Goal: Task Accomplishment & Management: Use online tool/utility

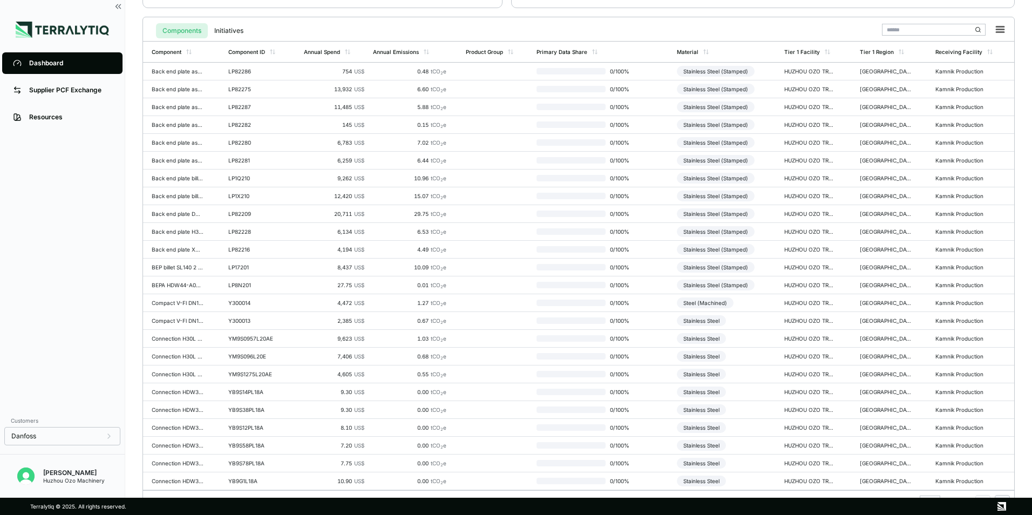
scroll to position [251, 0]
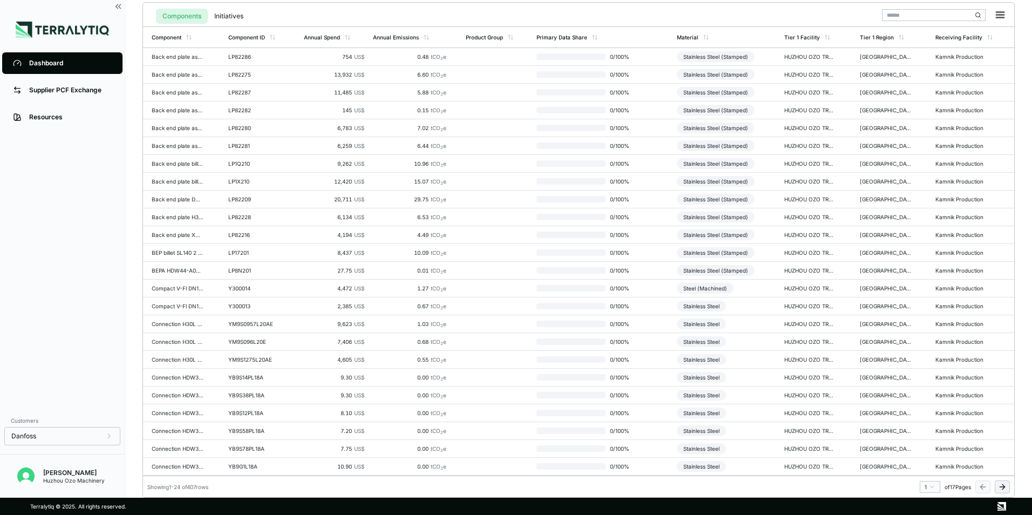
click at [929, 486] on html "Dashboard Supplier PCF Exchange Resources Customers Danfoss [PERSON_NAME] Huzho…" at bounding box center [516, 257] width 1032 height 515
click at [923, 428] on div "3" at bounding box center [927, 427] width 16 height 13
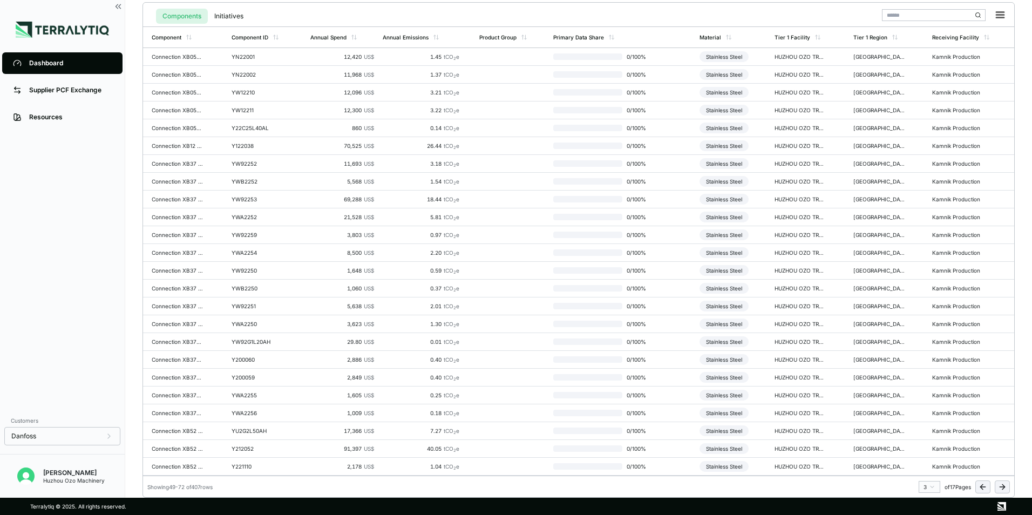
click at [930, 486] on html "Dashboard Supplier PCF Exchange Resources Customers Danfoss [PERSON_NAME] Huzho…" at bounding box center [516, 257] width 1032 height 515
click at [925, 438] on div "4" at bounding box center [927, 440] width 16 height 13
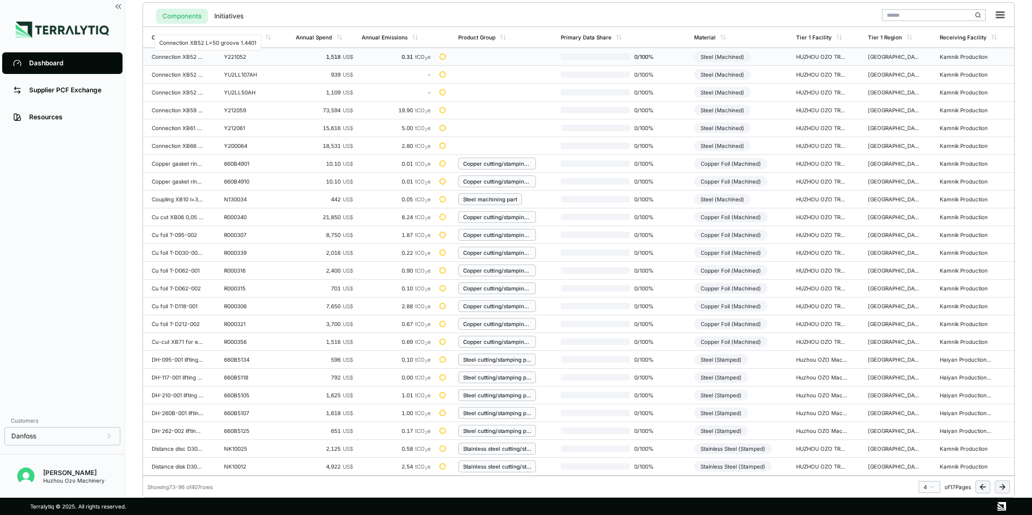
click at [180, 58] on div "Connection XB52 L=50 groove 1.4401" at bounding box center [178, 56] width 52 height 6
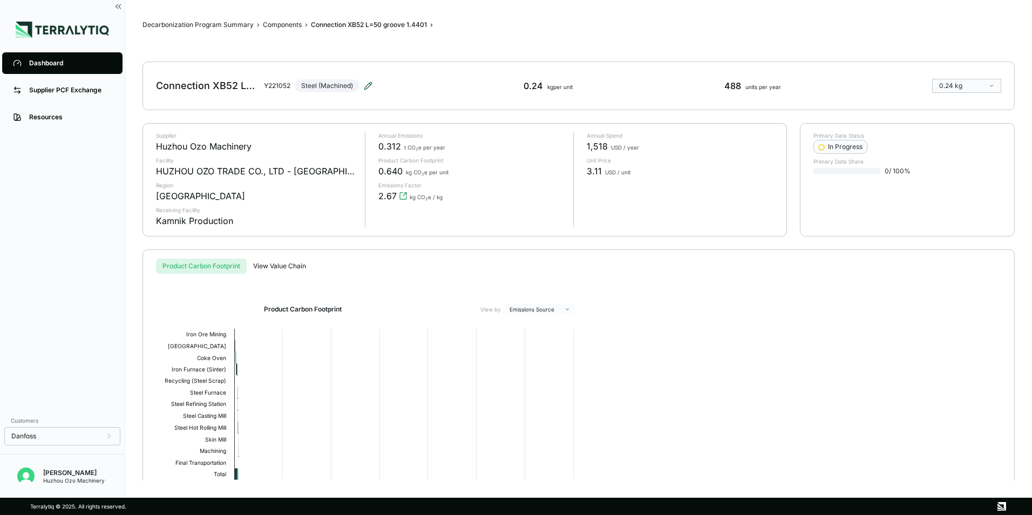
click at [371, 86] on icon at bounding box center [368, 86] width 9 height 9
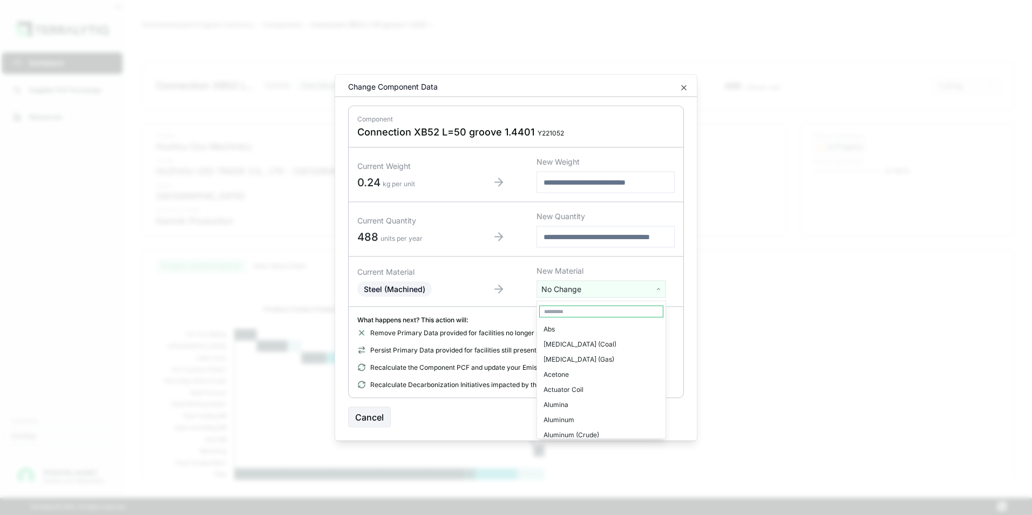
click at [588, 291] on html "Dashboard Supplier PCF Exchange Resources Customers Danfoss [PERSON_NAME] Huzho…" at bounding box center [516, 257] width 1032 height 515
type input "****"
click at [572, 329] on div "Stainless Steel" at bounding box center [601, 329] width 124 height 15
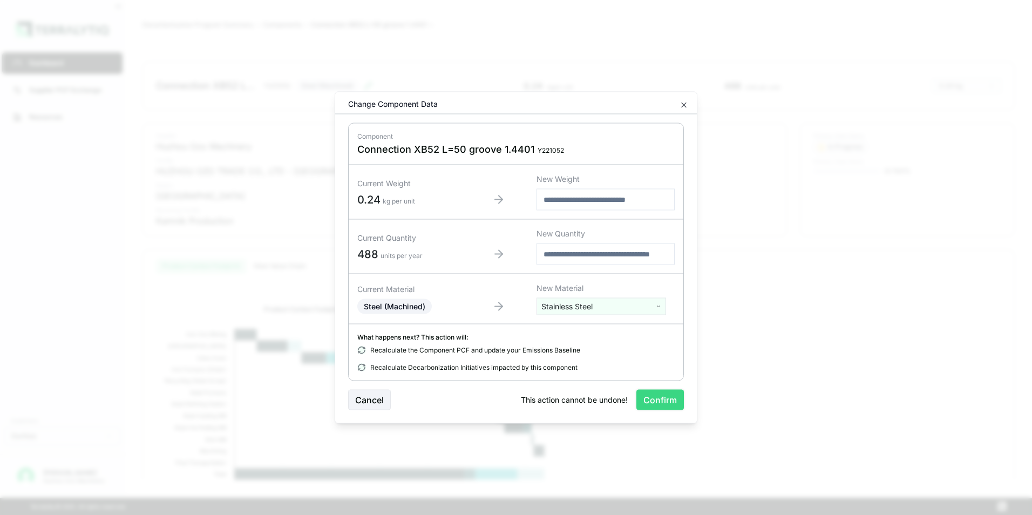
click at [660, 402] on button "Confirm" at bounding box center [660, 400] width 48 height 21
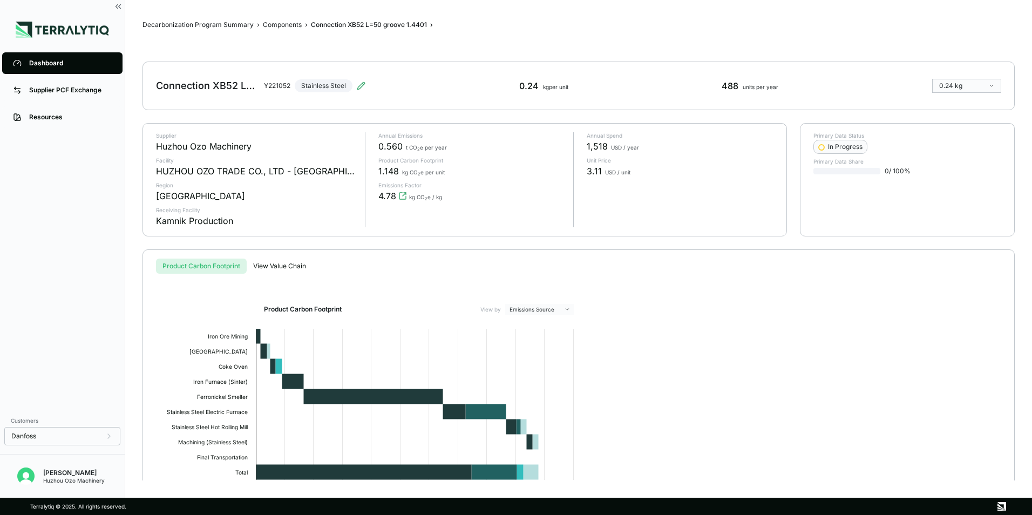
click at [63, 60] on div "Dashboard" at bounding box center [70, 63] width 83 height 9
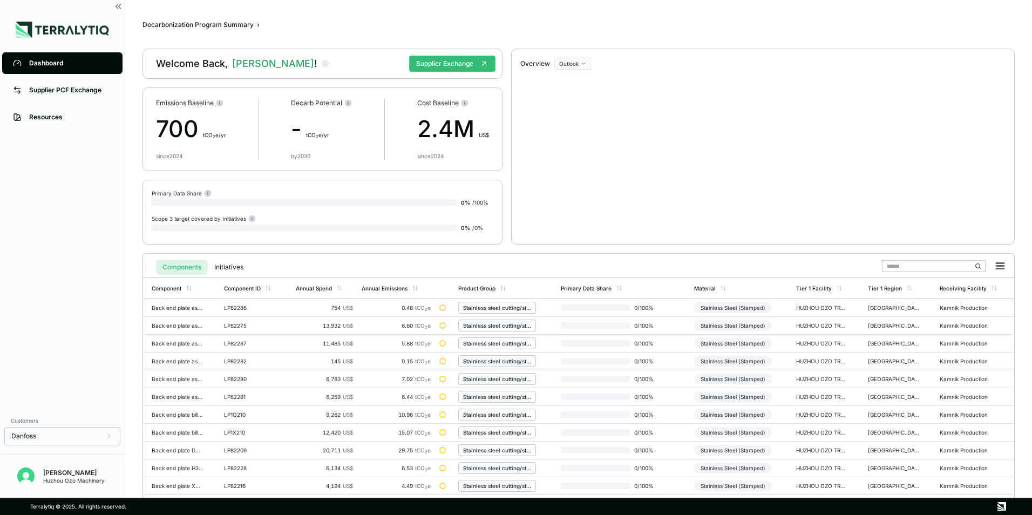
scroll to position [251, 0]
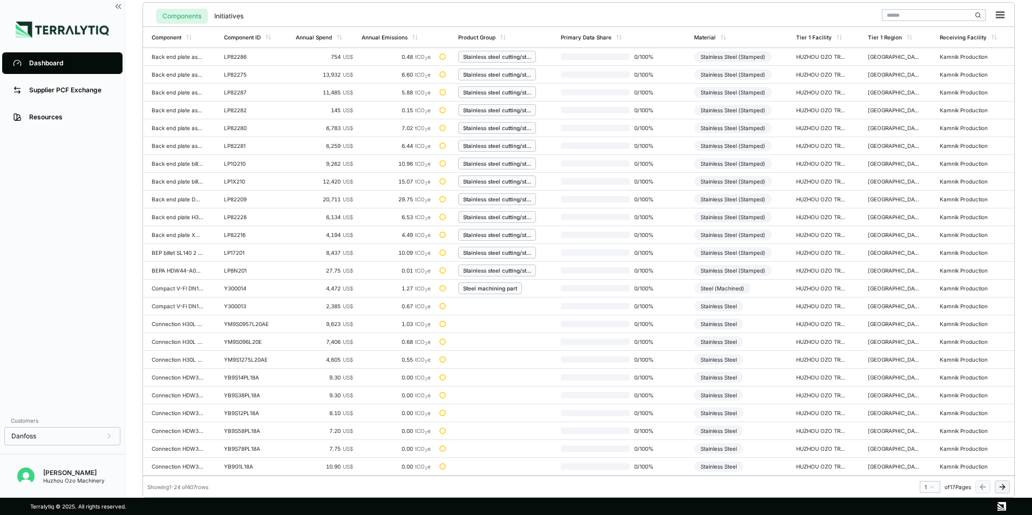
click at [931, 486] on html "Dashboard Supplier PCF Exchange Resources Customers Danfoss [PERSON_NAME] Huzho…" at bounding box center [516, 257] width 1032 height 515
click at [922, 439] on div "4" at bounding box center [927, 440] width 16 height 13
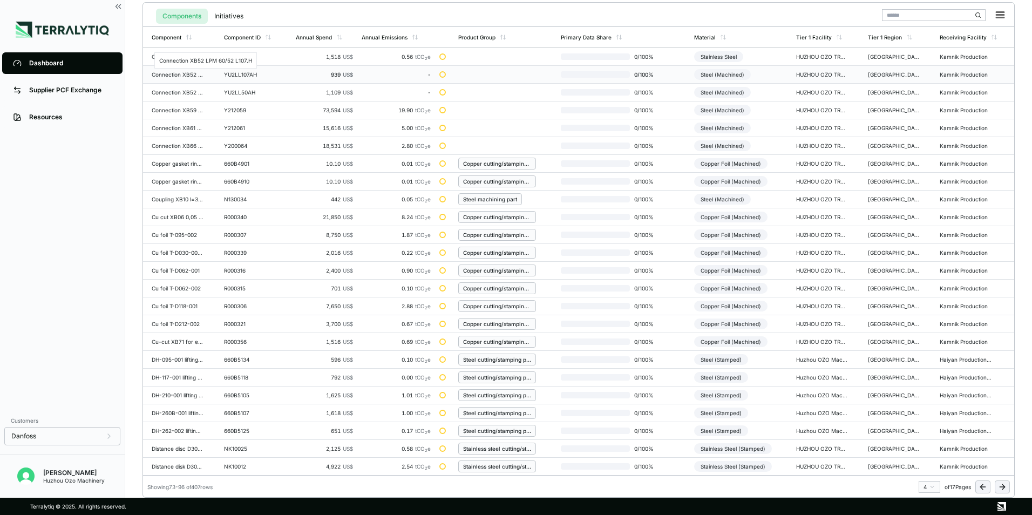
click at [169, 76] on div "Connection XB52 LPM 60/52 L107.H" at bounding box center [178, 74] width 52 height 6
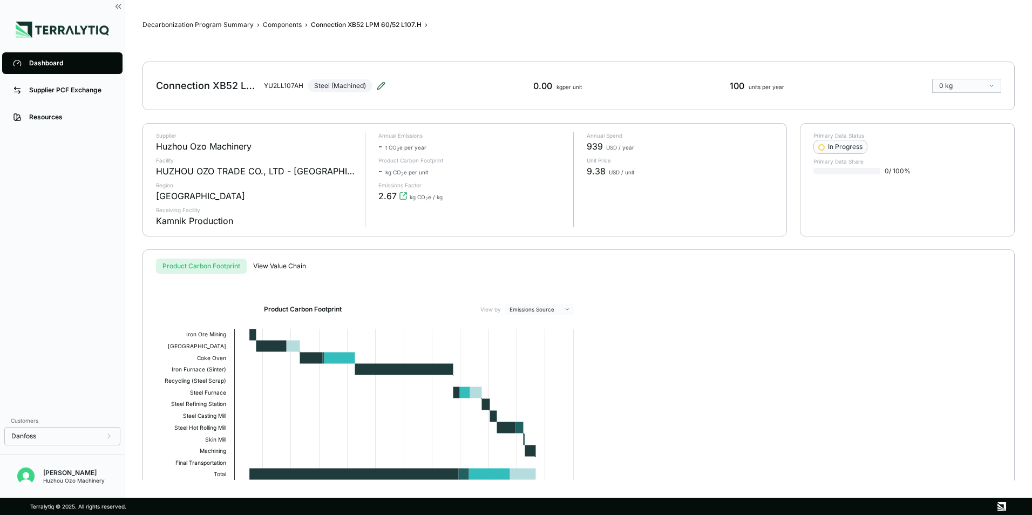
click at [380, 84] on icon at bounding box center [381, 86] width 9 height 9
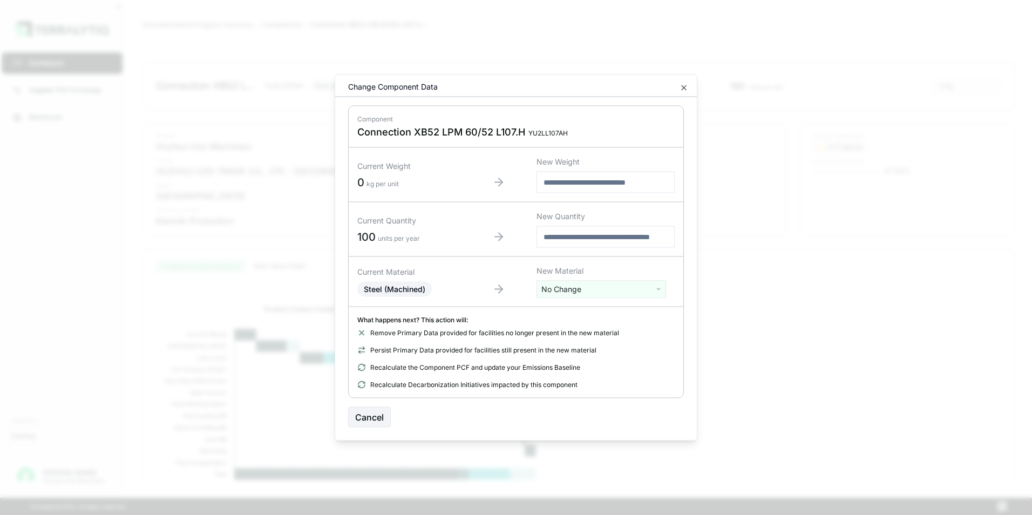
click at [575, 290] on html "Dashboard Supplier PCF Exchange Resources Customers Danfoss [PERSON_NAME] Huzho…" at bounding box center [516, 257] width 1032 height 515
type input "****"
click at [578, 328] on div "Stainless Steel" at bounding box center [601, 329] width 124 height 15
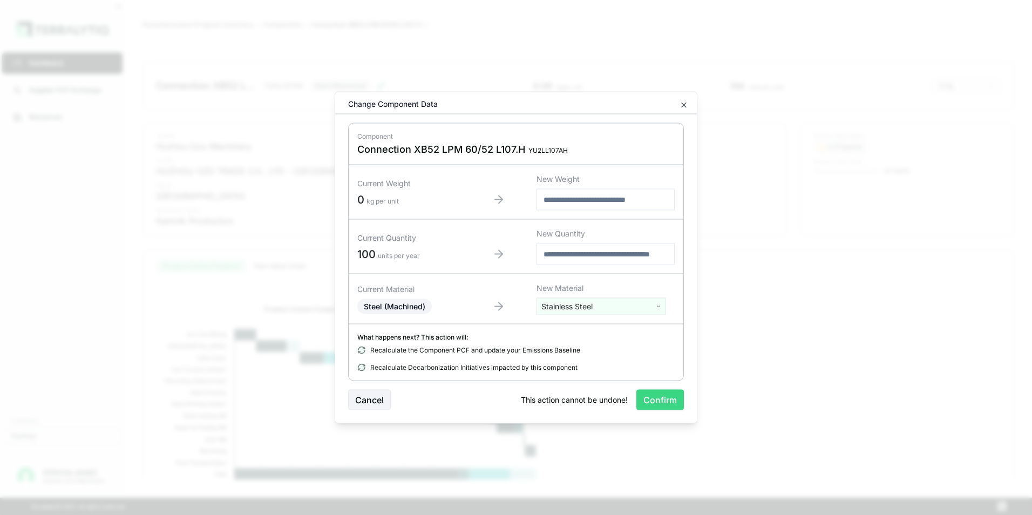
click at [663, 402] on button "Confirm" at bounding box center [660, 400] width 48 height 21
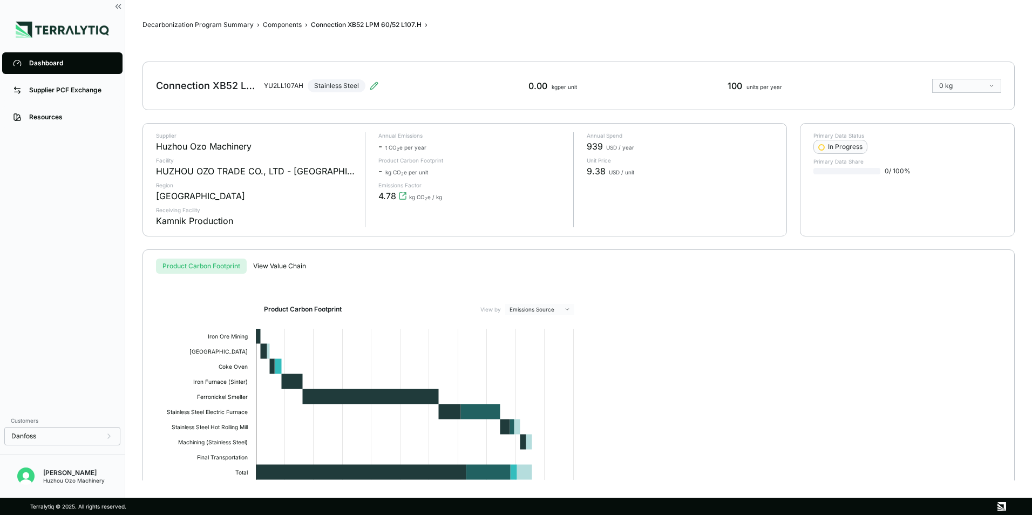
click at [38, 62] on div "Dashboard" at bounding box center [70, 63] width 83 height 9
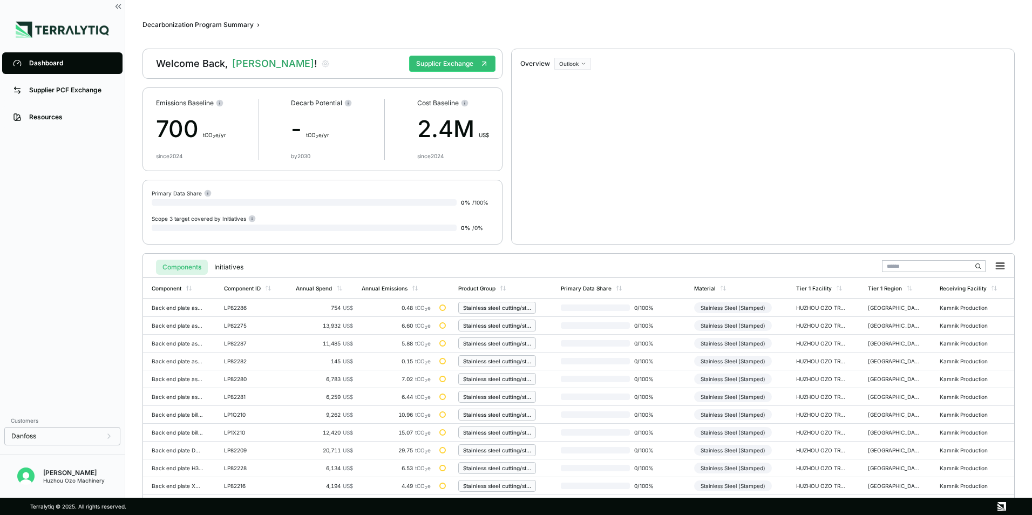
scroll to position [251, 0]
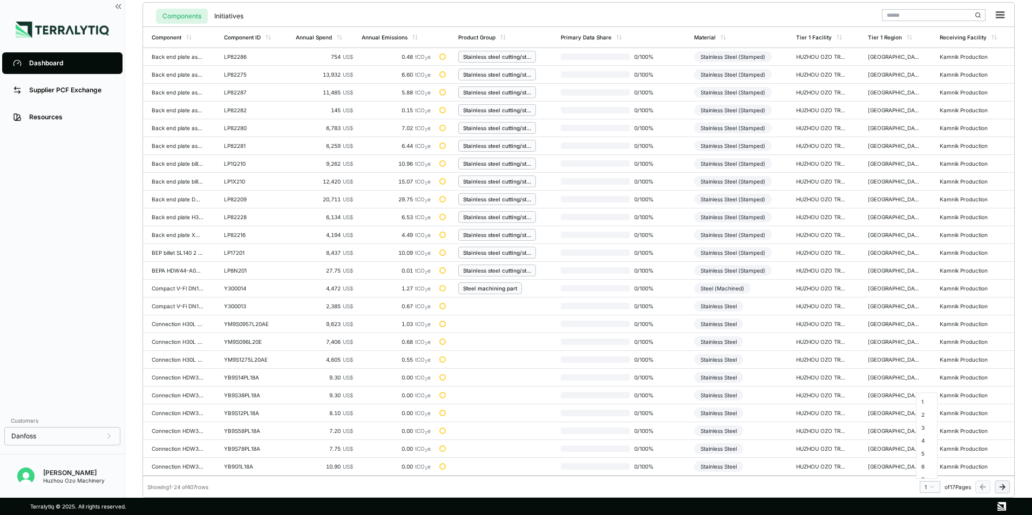
click at [931, 487] on html "Dashboard Supplier PCF Exchange Resources Customers Danfoss [PERSON_NAME] Huzho…" at bounding box center [516, 257] width 1032 height 515
click at [924, 441] on div "4" at bounding box center [927, 440] width 16 height 13
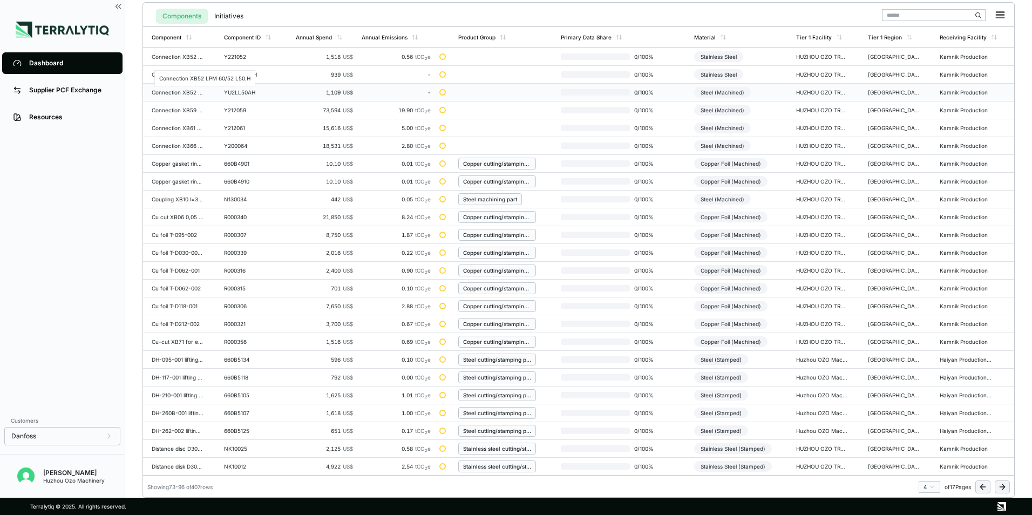
click at [167, 93] on div "Connection XB52 LPM 60/52 L50.H" at bounding box center [178, 92] width 52 height 6
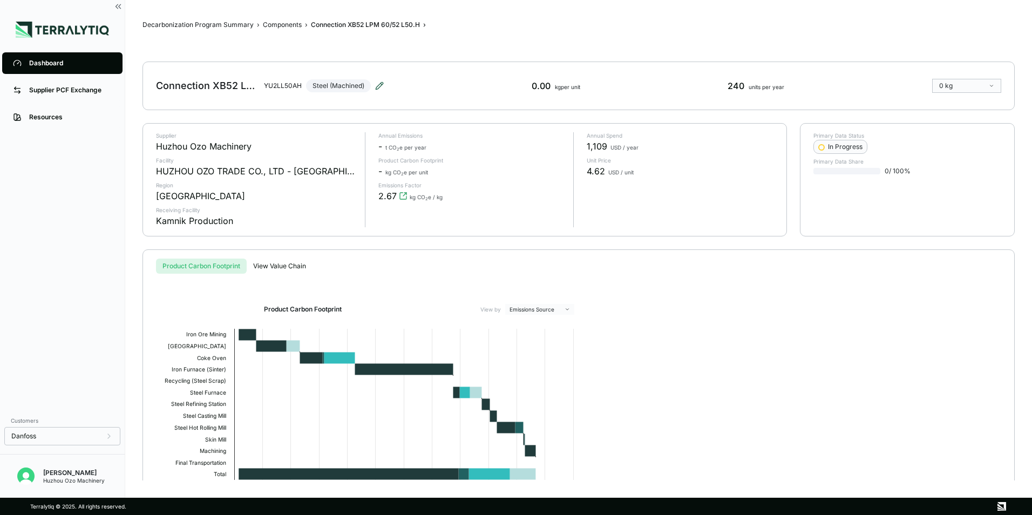
click at [379, 87] on icon at bounding box center [379, 85] width 7 height 7
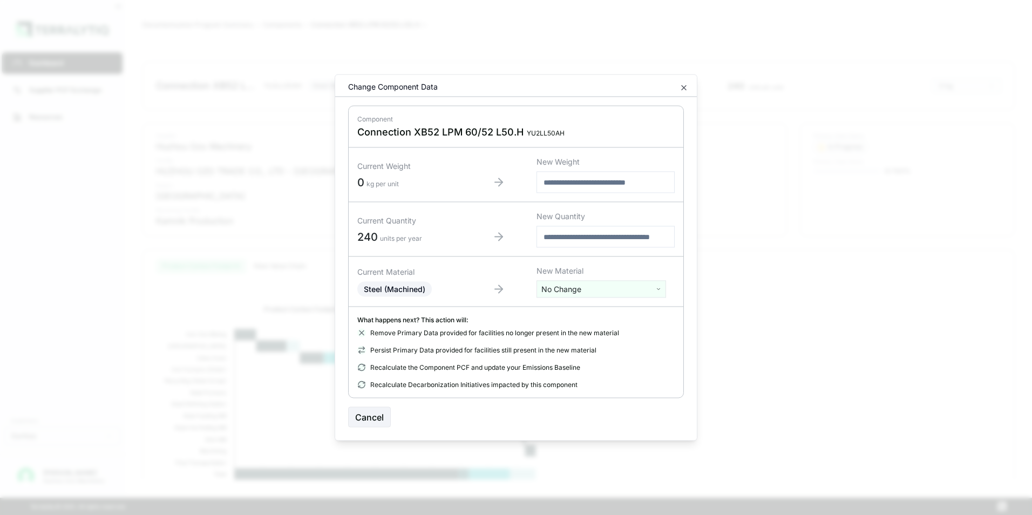
click at [577, 287] on html "Dashboard Supplier PCF Exchange Resources Customers Danfoss [PERSON_NAME] Huzho…" at bounding box center [516, 257] width 1032 height 515
type input "****"
click at [572, 332] on div "Stainless Steel" at bounding box center [601, 329] width 124 height 15
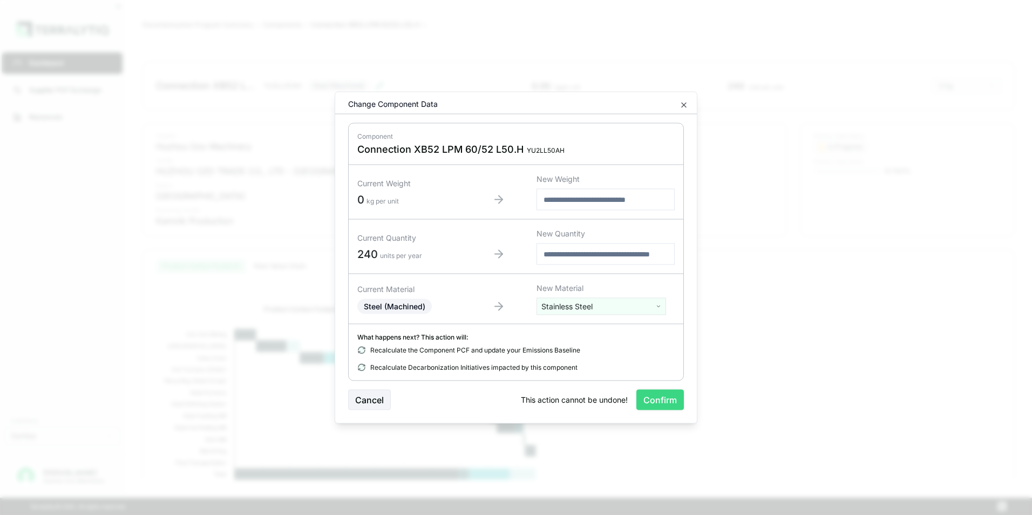
click at [660, 397] on button "Confirm" at bounding box center [660, 400] width 48 height 21
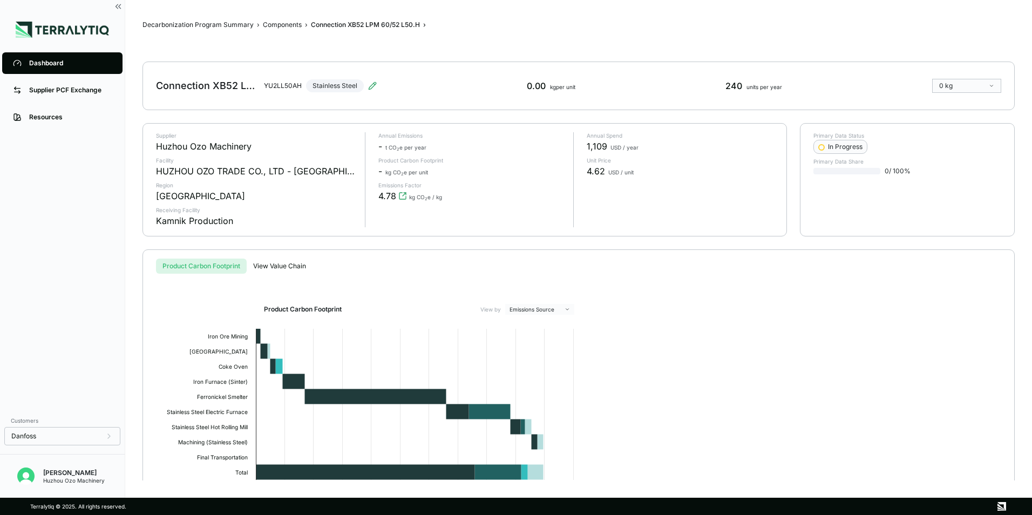
click at [704, 229] on div "Supplier Huzhou Ozo Machinery Facility HUZHOU OZO TRADE CO., LTD - [GEOGRAPHIC_…" at bounding box center [464, 180] width 643 height 112
click at [58, 65] on div "Dashboard" at bounding box center [70, 63] width 83 height 9
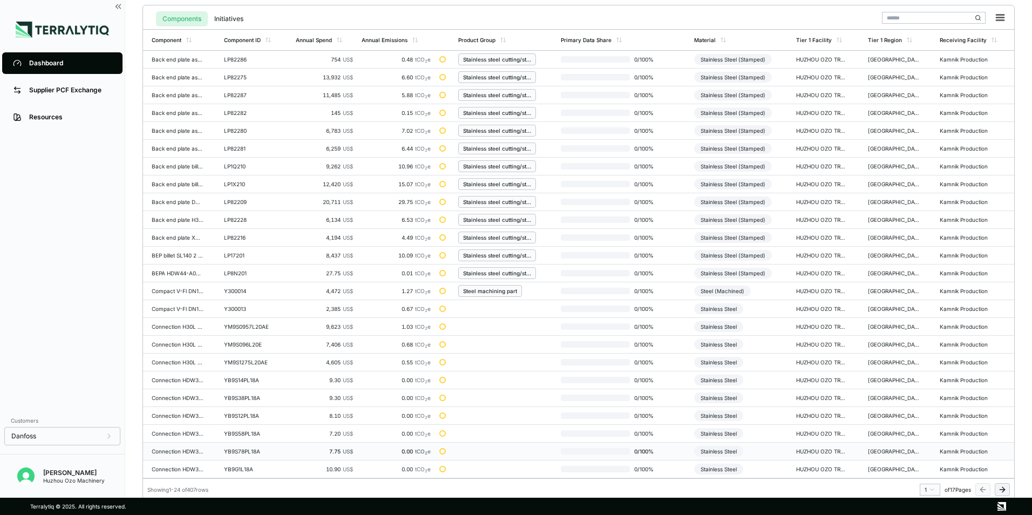
scroll to position [251, 0]
click at [934, 488] on html "Dashboard Supplier PCF Exchange Resources Customers Danfoss [PERSON_NAME] Huzho…" at bounding box center [516, 257] width 1032 height 515
click at [921, 438] on div "4" at bounding box center [927, 440] width 16 height 13
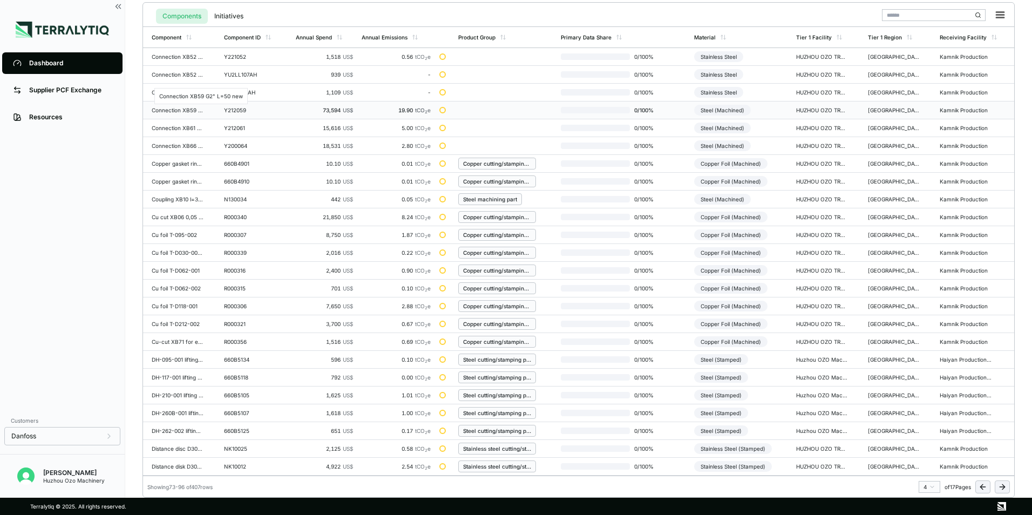
click at [184, 110] on div "Connection XB59 G2" L=50 new" at bounding box center [178, 110] width 52 height 6
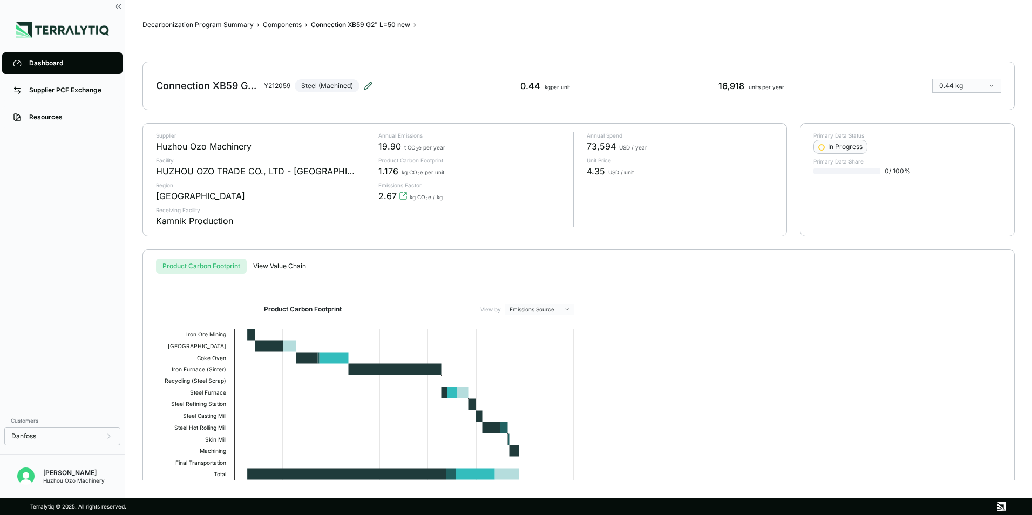
click at [370, 86] on icon at bounding box center [367, 85] width 7 height 7
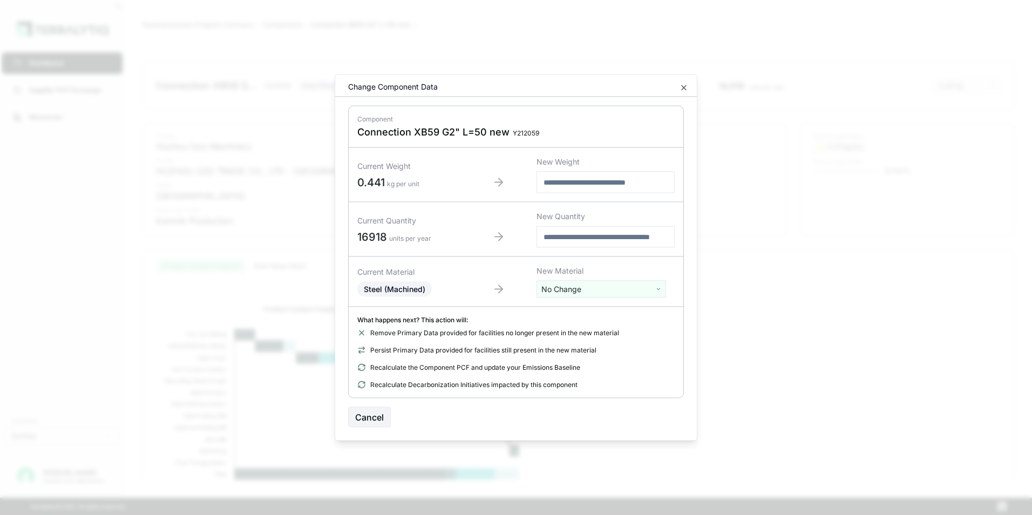
click at [566, 290] on html "Dashboard Supplier PCF Exchange Resources Customers Danfoss [PERSON_NAME] Huzho…" at bounding box center [516, 257] width 1032 height 515
type input "****"
click at [582, 330] on div "Stainless Steel" at bounding box center [601, 329] width 124 height 15
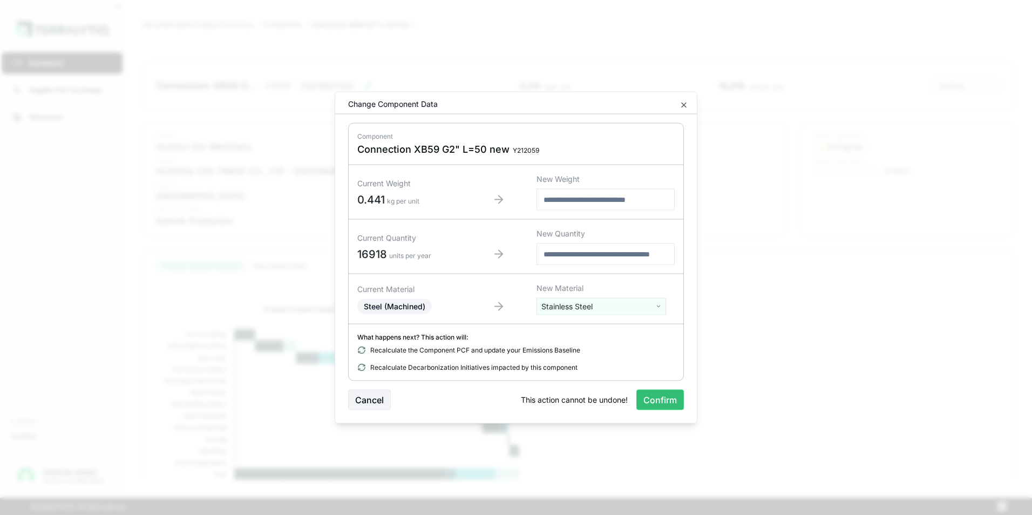
click at [663, 399] on button "Confirm" at bounding box center [660, 400] width 48 height 21
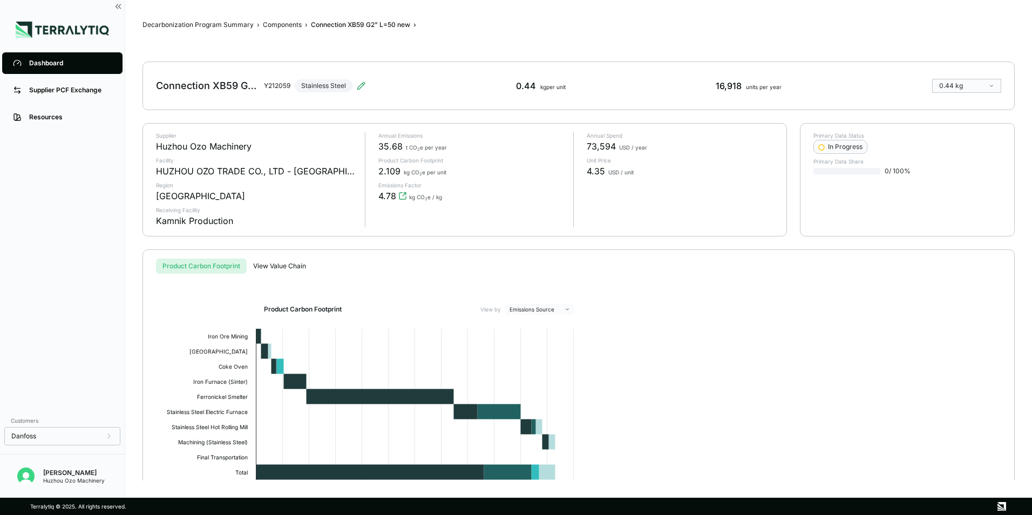
click at [68, 200] on div "Dashboard Supplier PCF Exchange Resources" at bounding box center [62, 230] width 125 height 360
click at [47, 63] on div "Dashboard" at bounding box center [70, 63] width 83 height 9
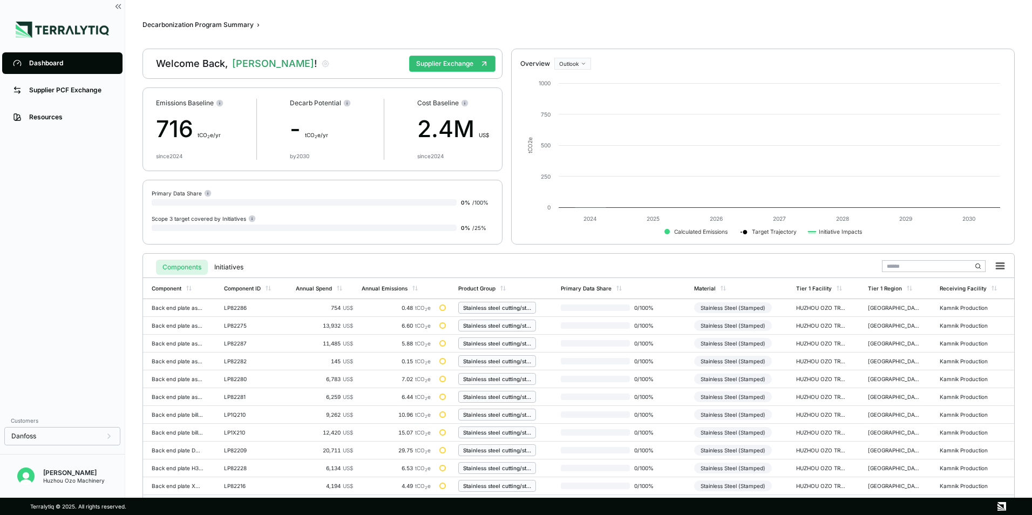
scroll to position [251, 0]
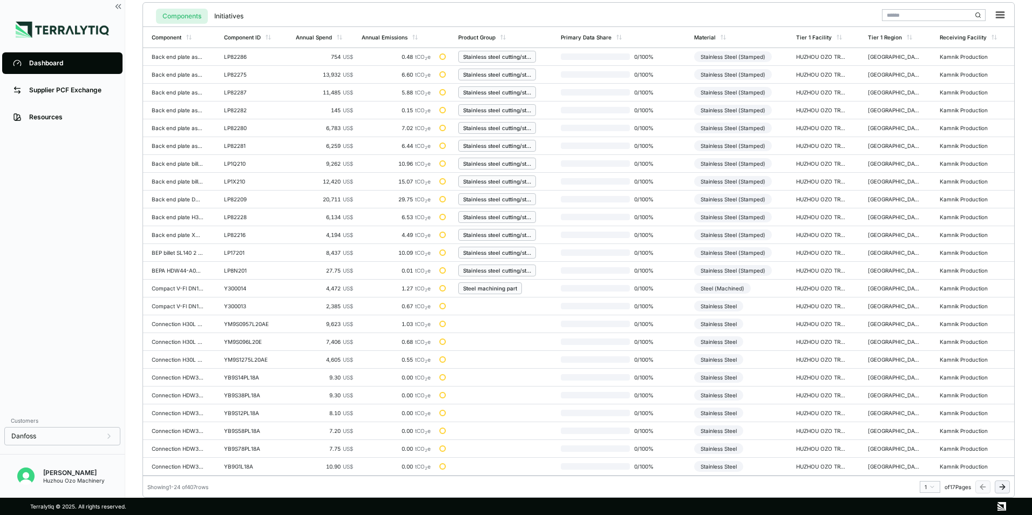
click at [930, 486] on html "Dashboard Supplier PCF Exchange Resources Customers Danfoss [PERSON_NAME] Huzho…" at bounding box center [516, 257] width 1032 height 515
click at [926, 440] on div "4" at bounding box center [927, 440] width 16 height 13
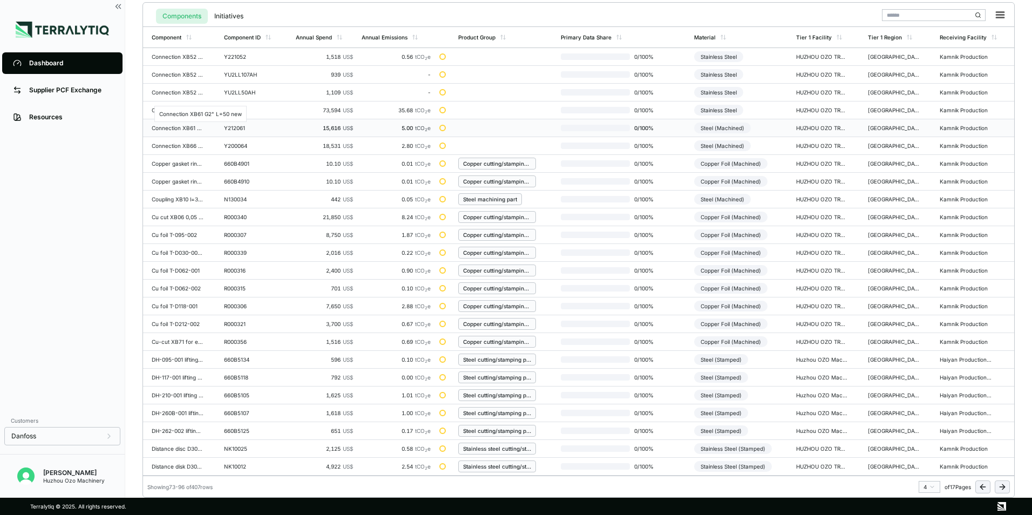
click at [172, 128] on div "Connection XB61 G2" L=50 new" at bounding box center [178, 128] width 52 height 6
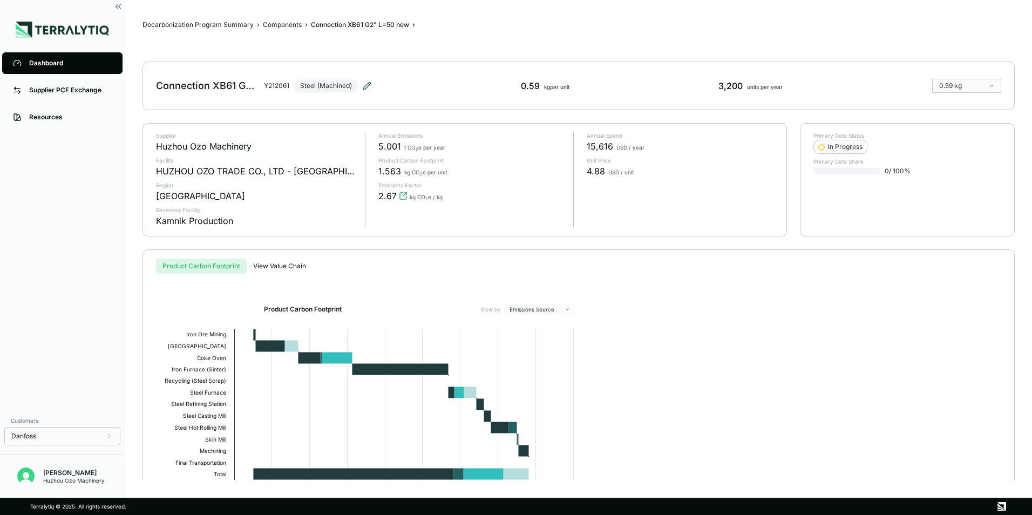
click at [368, 85] on icon at bounding box center [366, 85] width 7 height 7
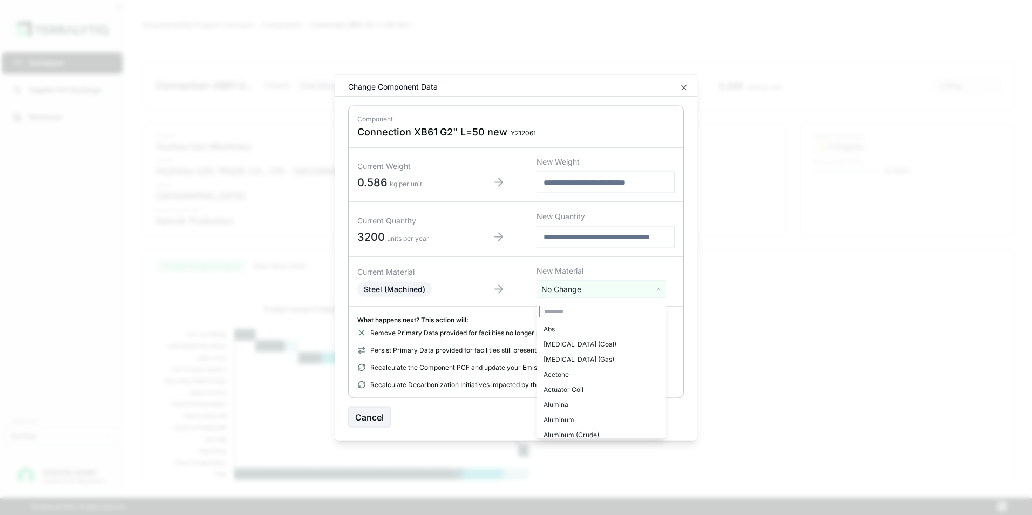
click at [564, 289] on html "Dashboard Supplier PCF Exchange Resources Customers Danfoss [PERSON_NAME] Huzho…" at bounding box center [516, 257] width 1032 height 515
type input "***"
click at [584, 342] on div "Stainless Steel" at bounding box center [601, 344] width 124 height 15
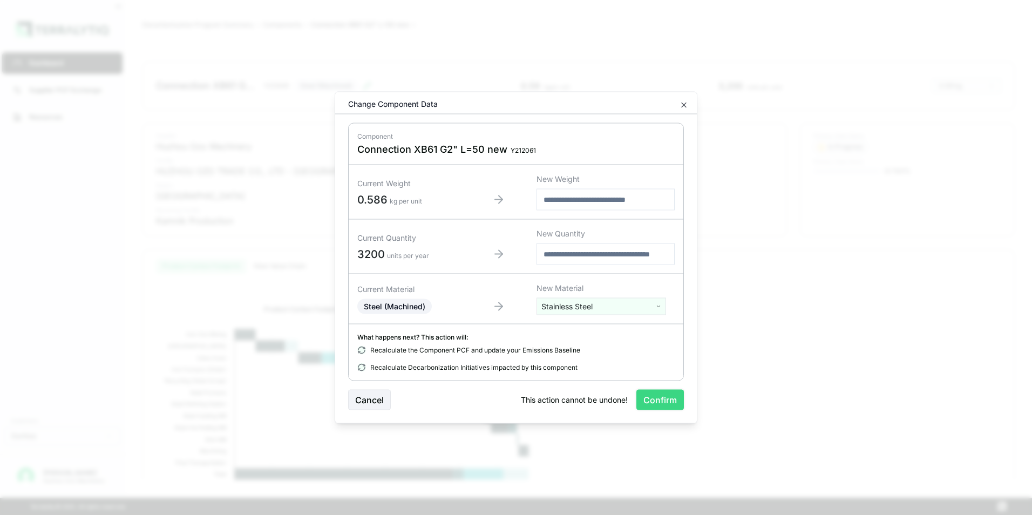
click at [662, 403] on button "Confirm" at bounding box center [660, 400] width 48 height 21
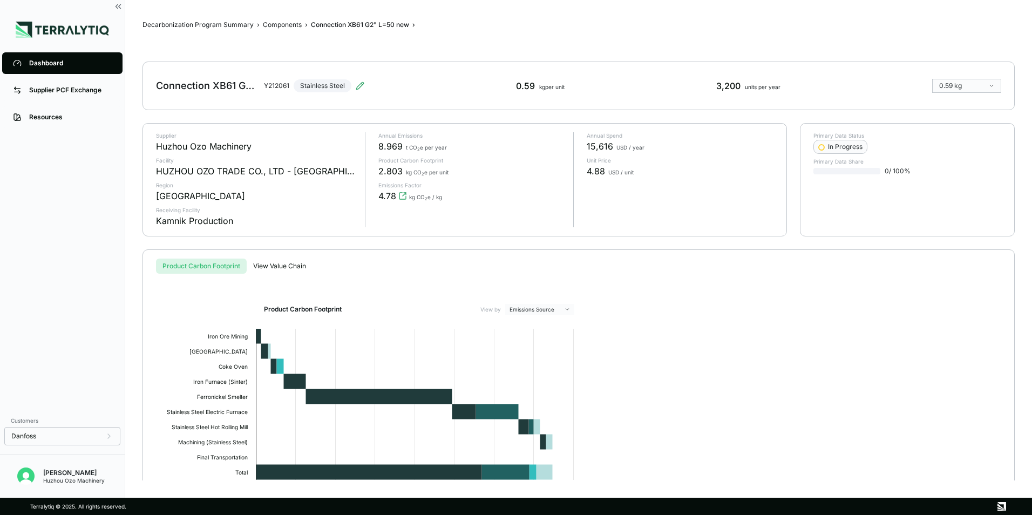
click at [592, 6] on main "Decarbonization Program Summary › Components › Connection XB61 G2" L=50 new › C…" at bounding box center [578, 249] width 907 height 498
click at [43, 64] on div "Dashboard" at bounding box center [70, 63] width 83 height 9
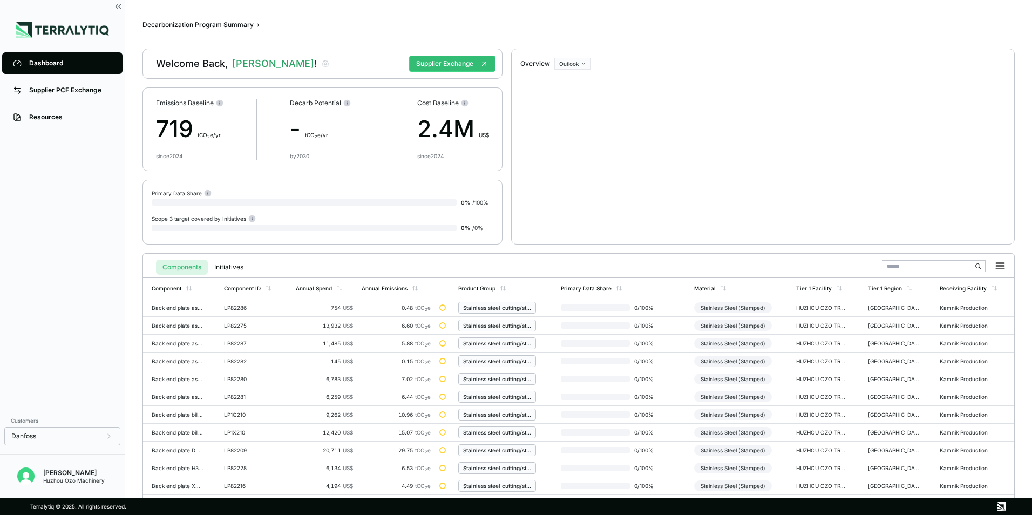
scroll to position [251, 0]
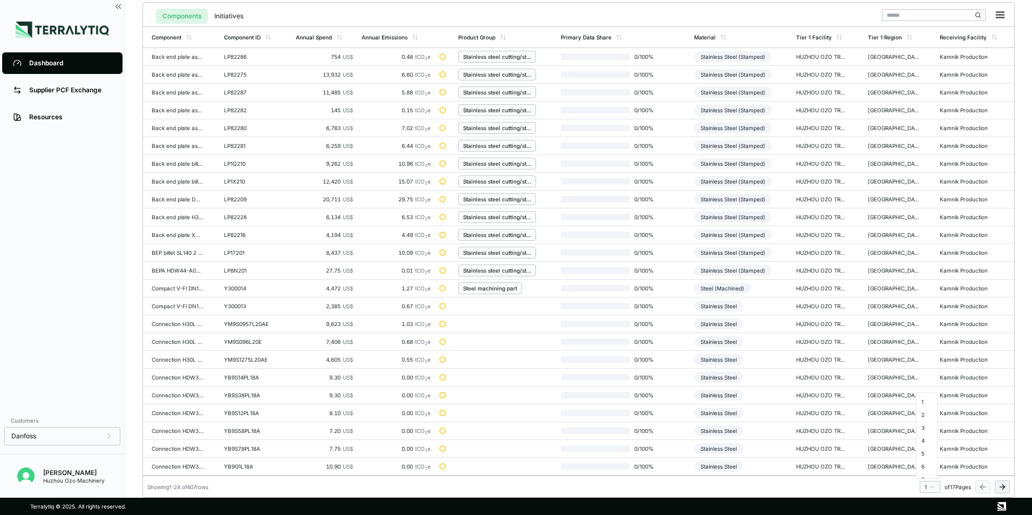
click at [930, 488] on html "Dashboard Supplier PCF Exchange Resources Customers Danfoss [PERSON_NAME] Huzho…" at bounding box center [516, 257] width 1032 height 515
click at [924, 443] on div "4" at bounding box center [927, 440] width 16 height 13
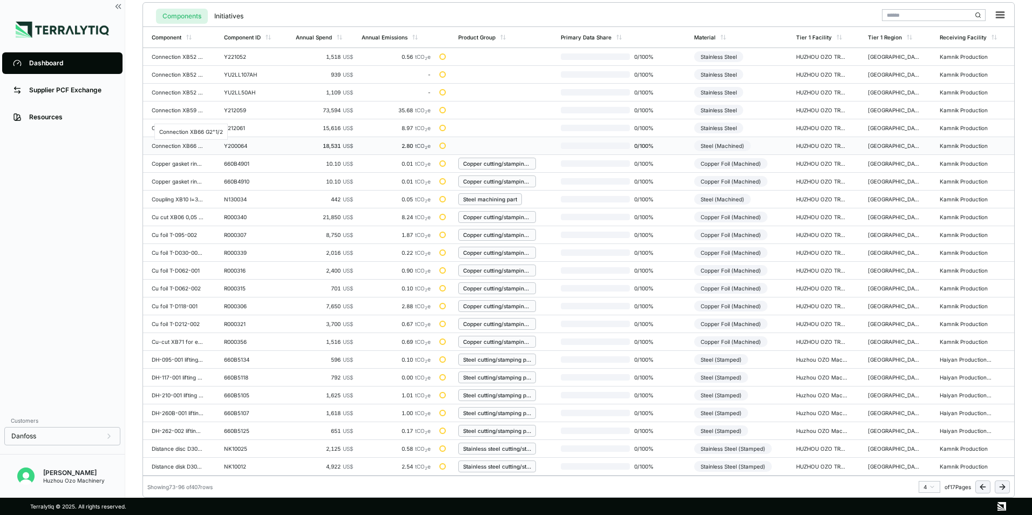
click at [178, 145] on div "Connection XB66 G2"1/2" at bounding box center [178, 146] width 52 height 6
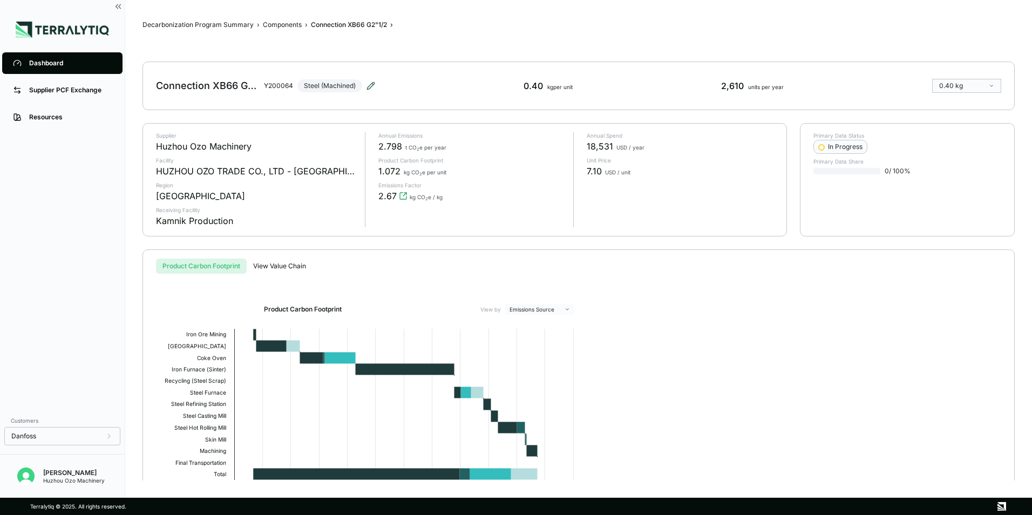
click at [370, 85] on icon at bounding box center [370, 85] width 7 height 7
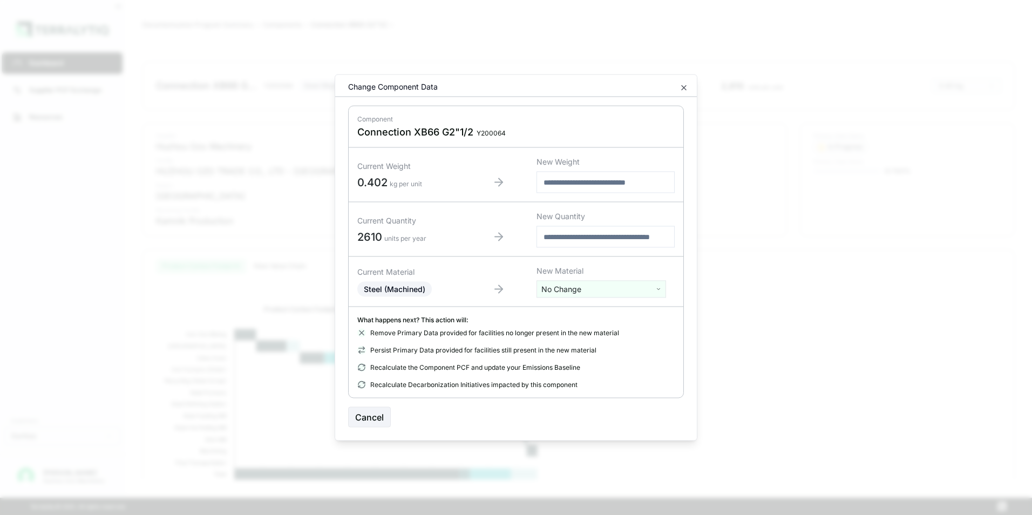
click at [566, 292] on html "Dashboard Supplier PCF Exchange Resources Customers Danfoss [PERSON_NAME] Huzho…" at bounding box center [516, 257] width 1032 height 515
type input "****"
click at [575, 329] on div "Stainless Steel" at bounding box center [601, 329] width 124 height 15
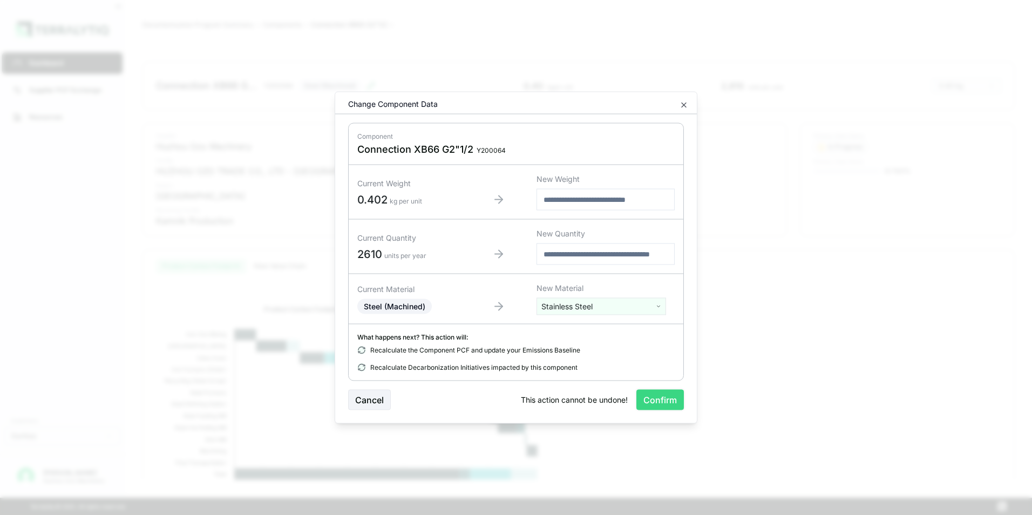
click at [660, 398] on button "Confirm" at bounding box center [660, 400] width 48 height 21
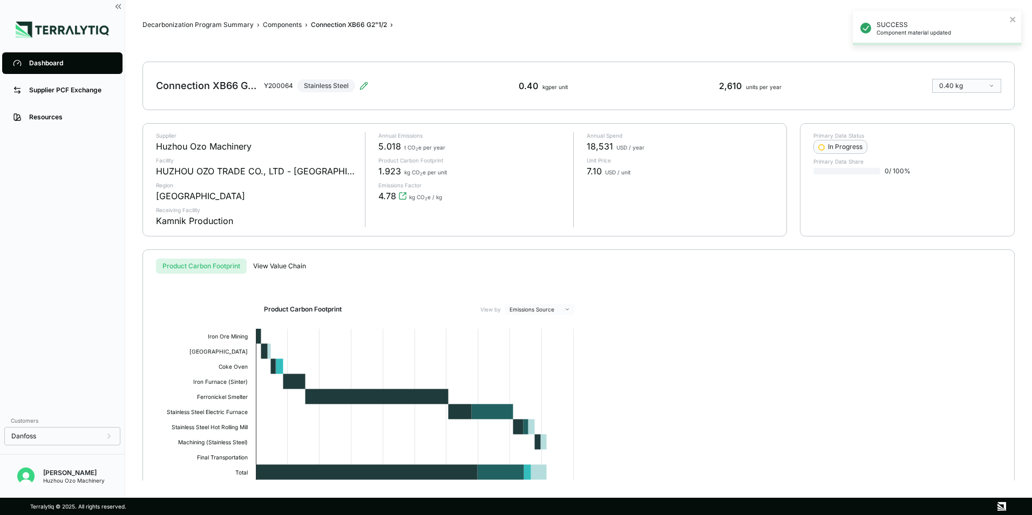
click at [32, 62] on div "Dashboard" at bounding box center [70, 63] width 83 height 9
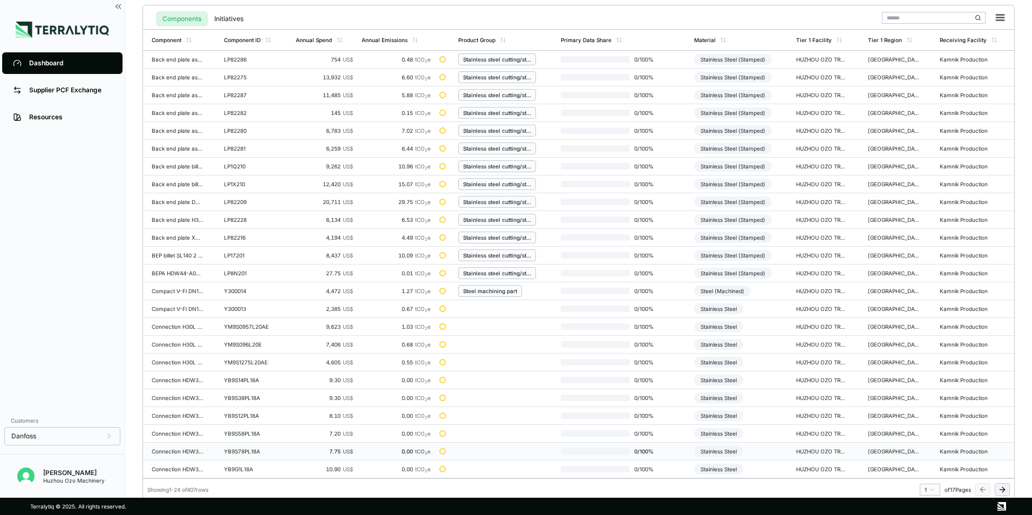
scroll to position [251, 0]
click at [932, 489] on html "Dashboard Supplier PCF Exchange Resources Customers Danfoss [PERSON_NAME] Huzho…" at bounding box center [516, 257] width 1032 height 515
click at [923, 441] on div "4" at bounding box center [927, 440] width 16 height 13
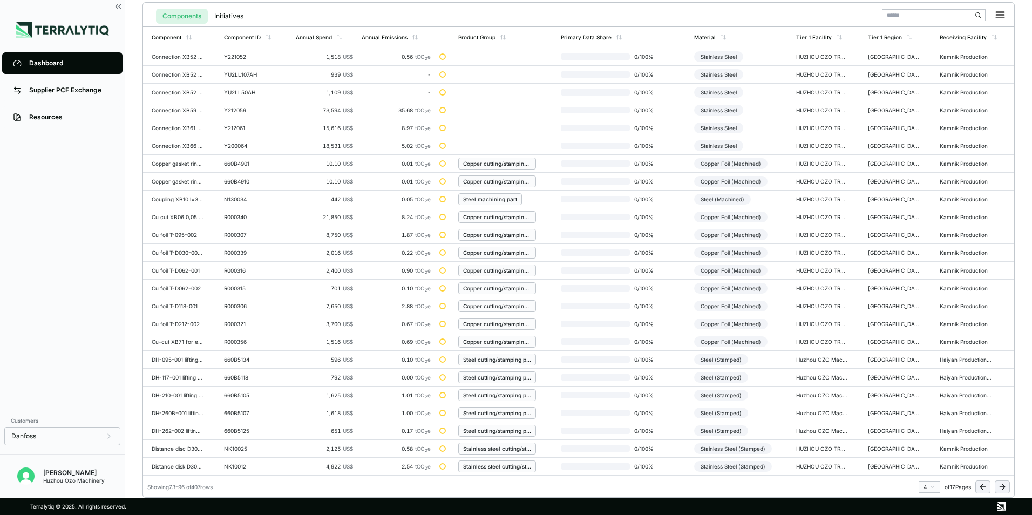
click at [930, 486] on html "Dashboard Supplier PCF Exchange Resources Customers Danfoss [PERSON_NAME] Huzho…" at bounding box center [516, 257] width 1032 height 515
click at [924, 451] on div "5" at bounding box center [927, 453] width 16 height 13
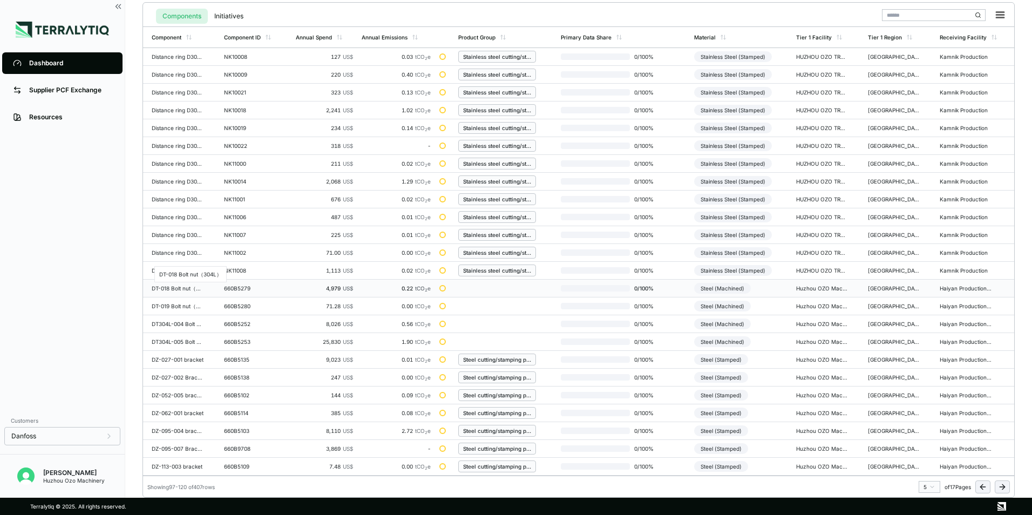
click at [178, 288] on div "DT-018 Bolt nut（304L）" at bounding box center [178, 288] width 52 height 6
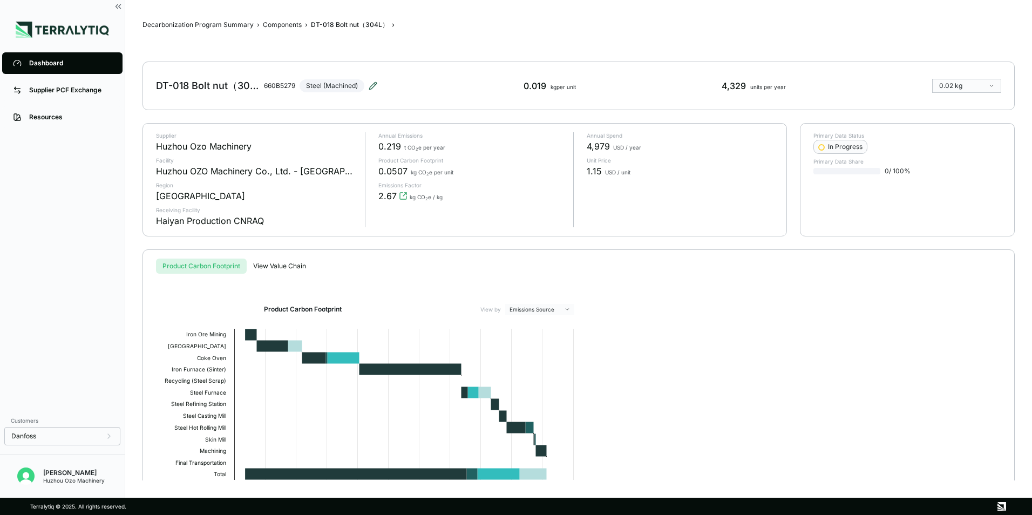
click at [370, 86] on icon at bounding box center [373, 86] width 9 height 9
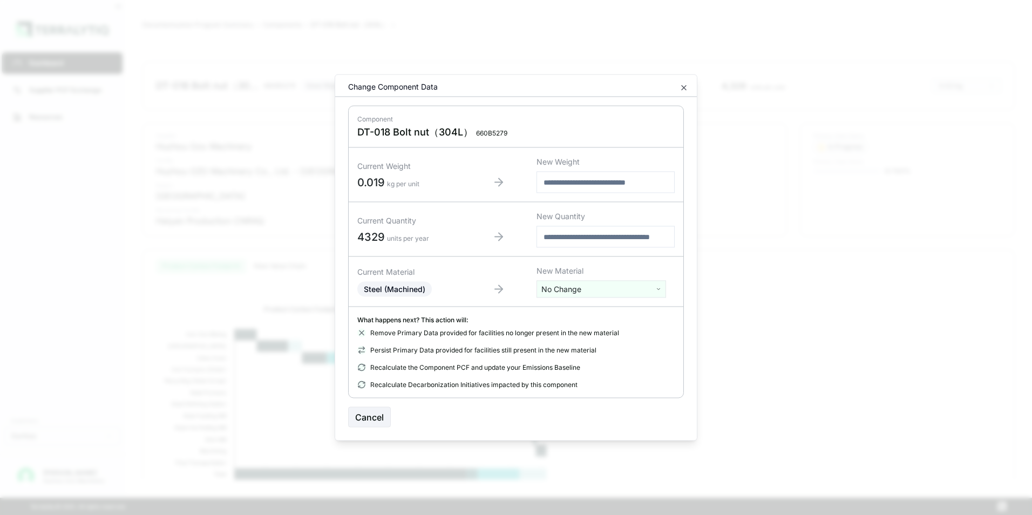
click at [562, 290] on html "Dashboard Supplier PCF Exchange Resources Customers Danfoss [PERSON_NAME] Huzho…" at bounding box center [516, 257] width 1032 height 515
type input "****"
click at [565, 329] on div "Stainless Steel" at bounding box center [601, 329] width 124 height 15
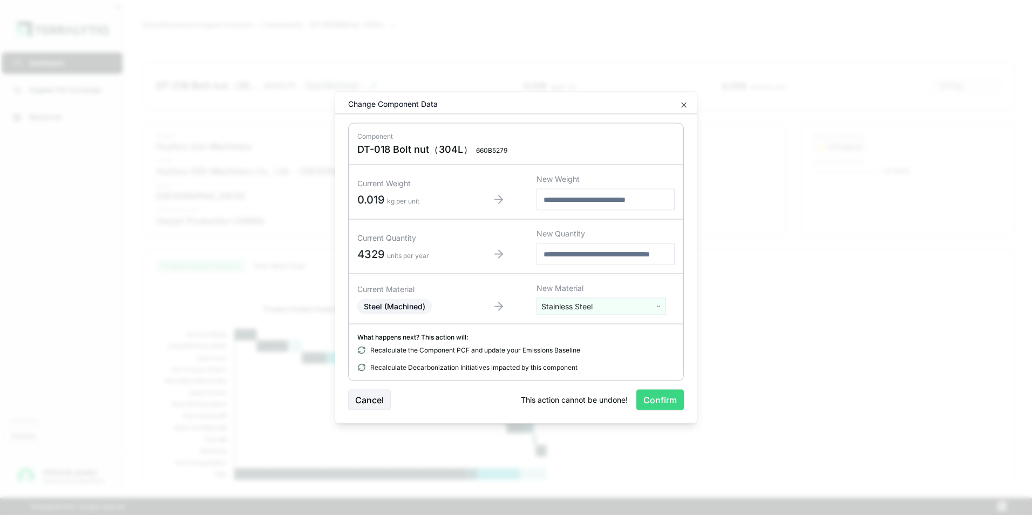
click at [664, 402] on button "Confirm" at bounding box center [660, 400] width 48 height 21
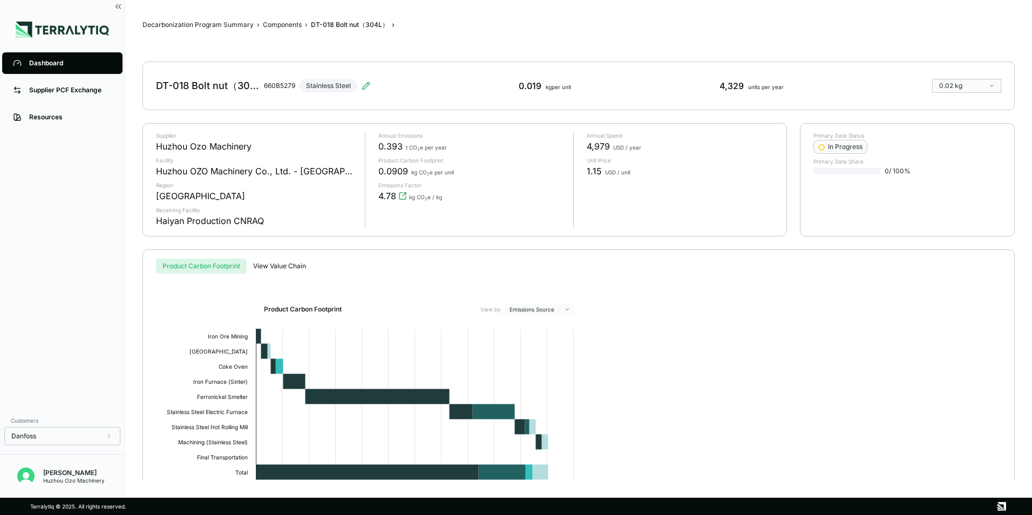
click at [544, 1] on main "Decarbonization Program Summary › Components › DT-018 Bolt nut（304L） › DT-018 B…" at bounding box center [578, 249] width 907 height 498
click at [50, 60] on div "Dashboard" at bounding box center [70, 63] width 83 height 9
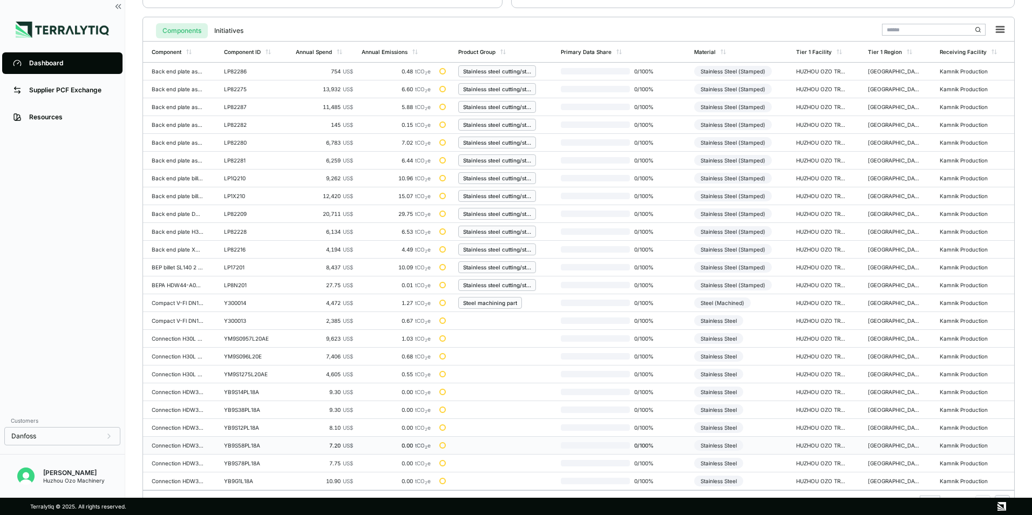
scroll to position [251, 0]
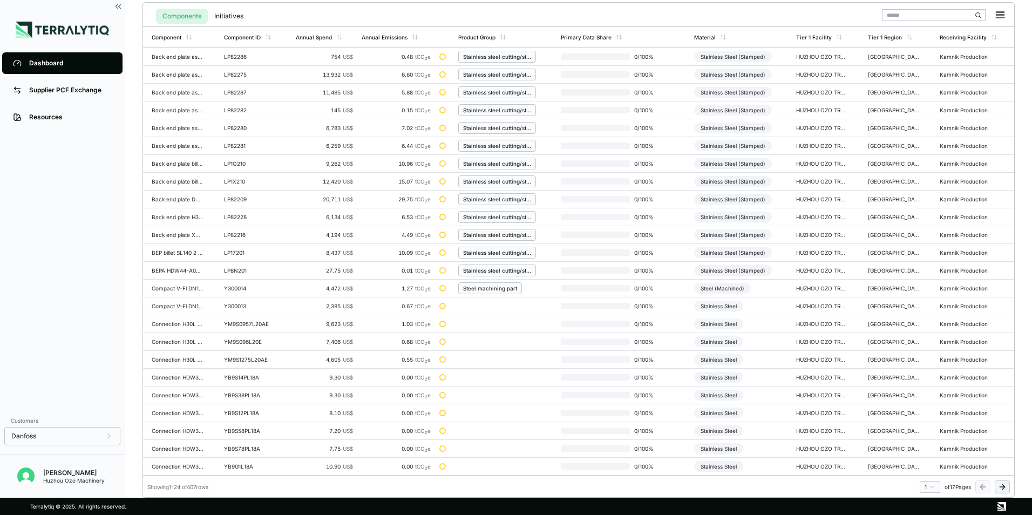
click at [934, 488] on html "Dashboard Supplier PCF Exchange Resources Customers Danfoss [PERSON_NAME] Huzho…" at bounding box center [516, 257] width 1032 height 515
click at [921, 454] on div "5" at bounding box center [927, 453] width 16 height 13
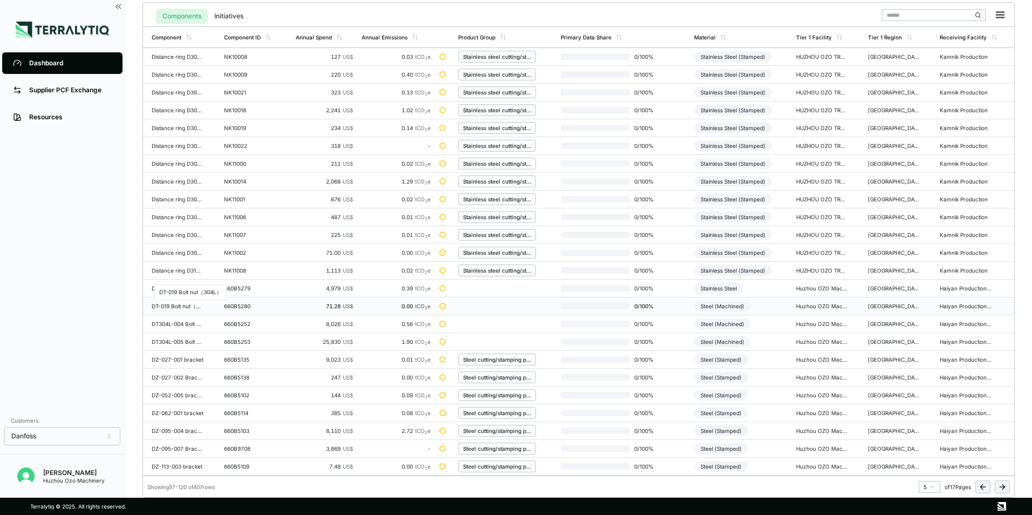
click at [180, 306] on div "DT-019 Bolt nut（304L）" at bounding box center [178, 306] width 52 height 6
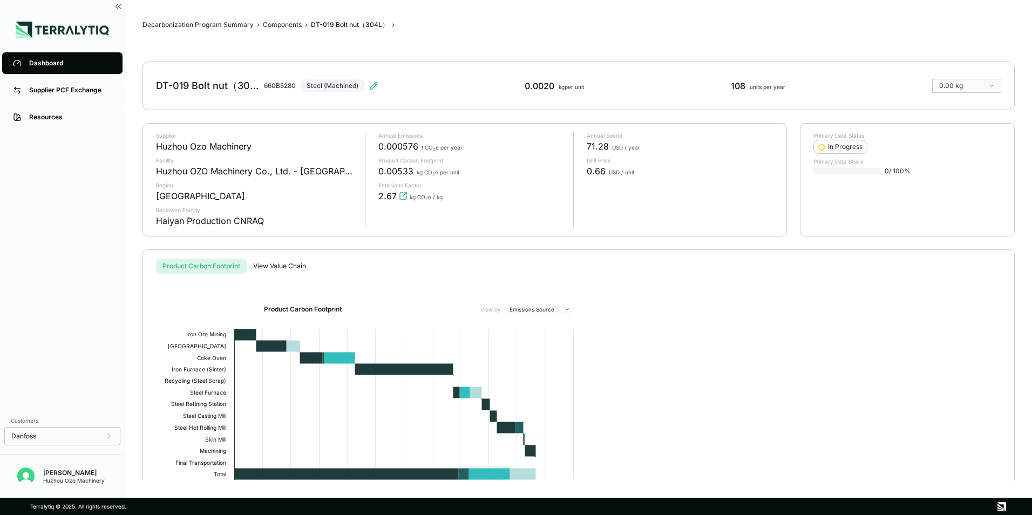
click at [371, 81] on div "DT-019 Bolt nut（304L） 660B5280 Steel (Machined)" at bounding box center [267, 86] width 222 height 30
click at [372, 83] on icon at bounding box center [373, 86] width 9 height 9
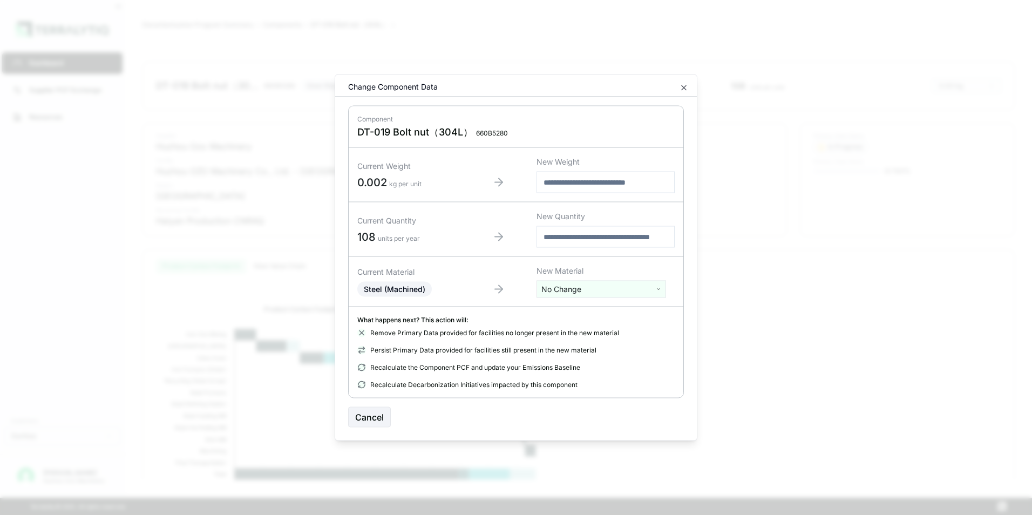
click at [582, 289] on html "Dashboard Supplier PCF Exchange Resources Customers Danfoss [PERSON_NAME] Huzho…" at bounding box center [516, 257] width 1032 height 515
type input "***"
click at [570, 344] on div "Stainless Steel" at bounding box center [601, 344] width 124 height 15
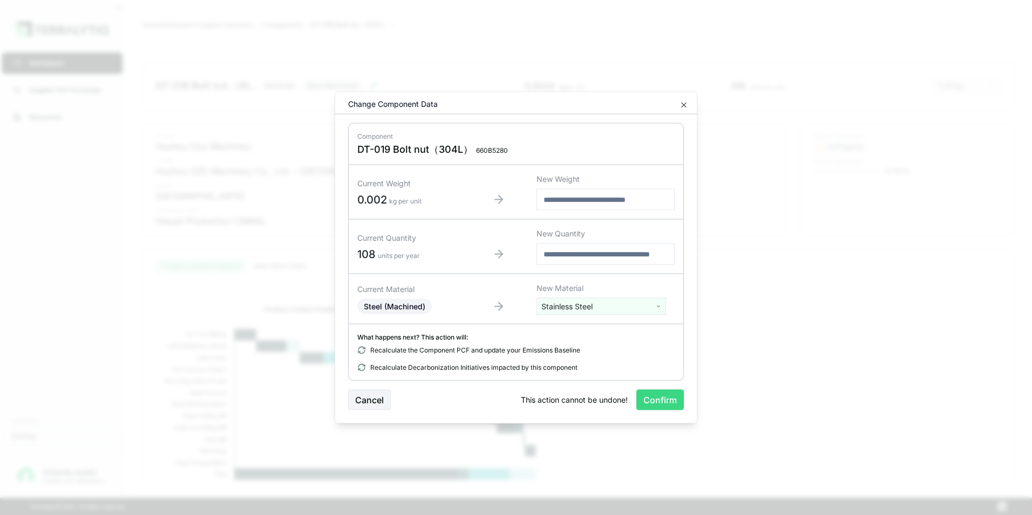
click at [661, 399] on button "Confirm" at bounding box center [660, 400] width 48 height 21
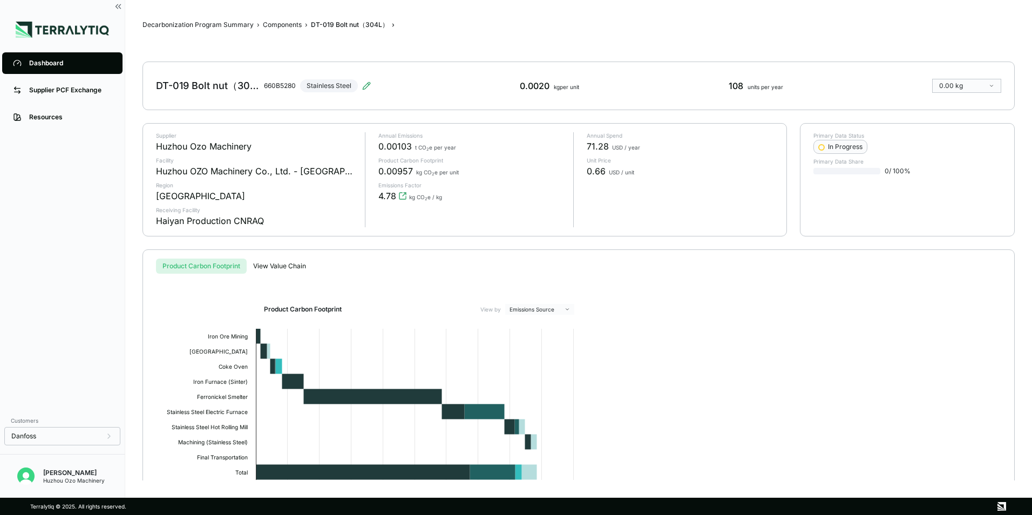
click at [56, 67] on div "Dashboard" at bounding box center [70, 63] width 83 height 9
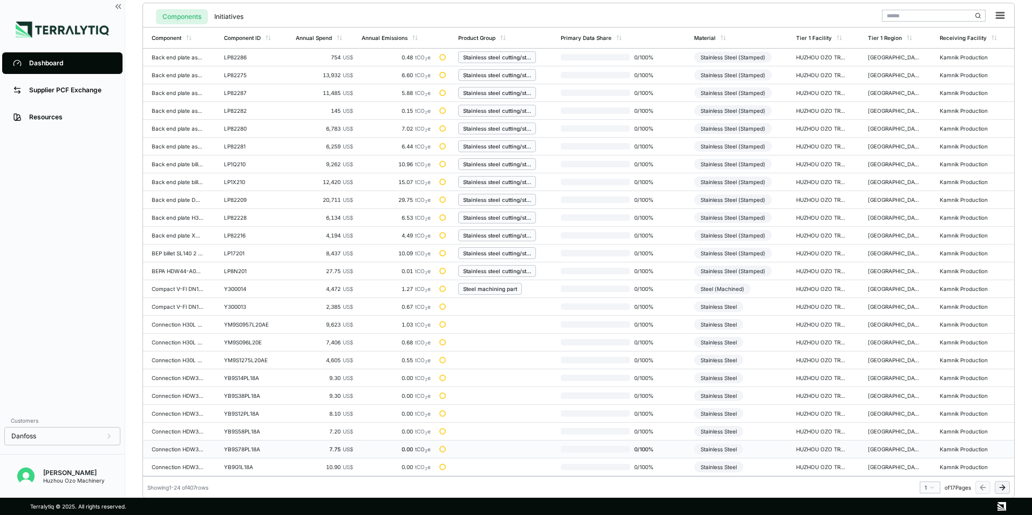
scroll to position [251, 0]
click at [928, 487] on html "Dashboard Supplier PCF Exchange Resources Customers Danfoss [PERSON_NAME] Huzho…" at bounding box center [516, 257] width 1032 height 515
click at [924, 455] on div "5" at bounding box center [927, 453] width 16 height 13
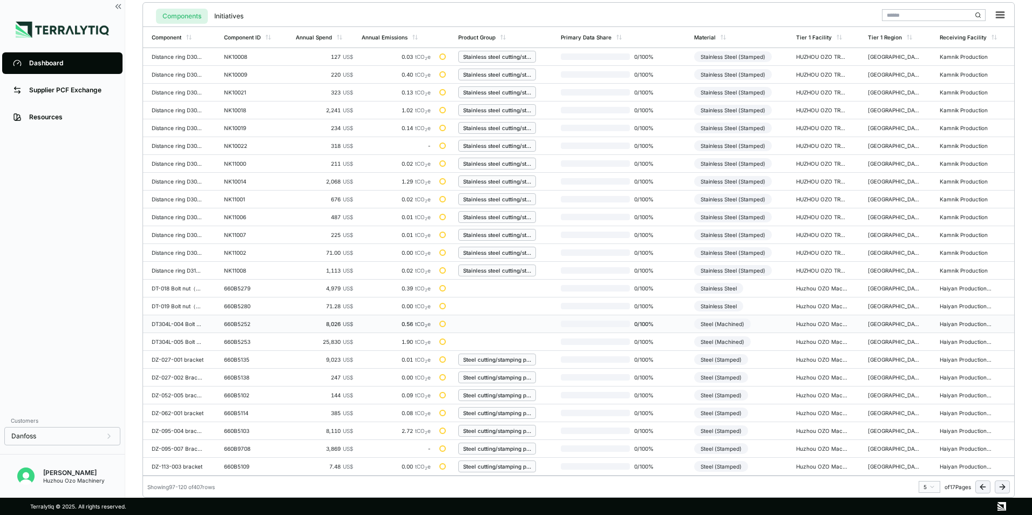
click at [225, 323] on div "660B5252" at bounding box center [250, 324] width 52 height 6
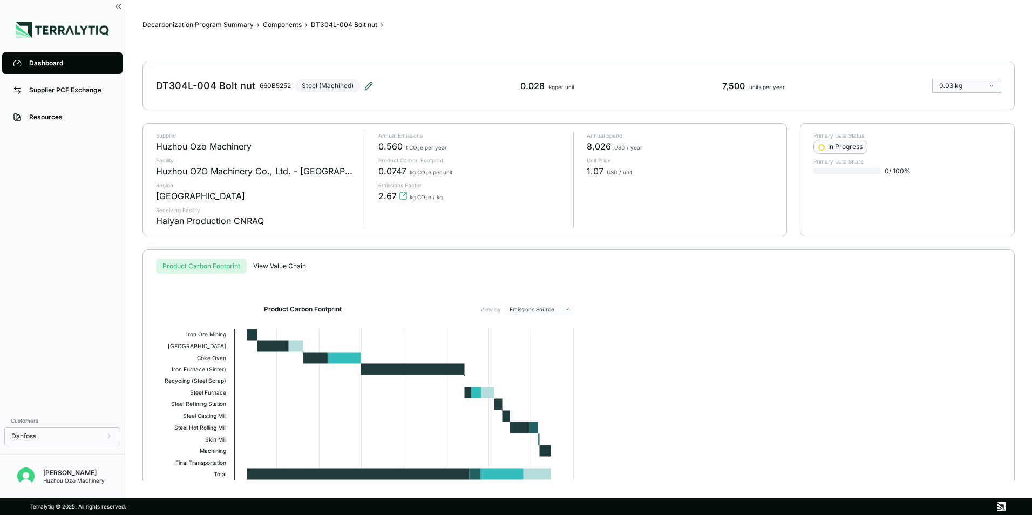
click at [369, 83] on icon at bounding box center [368, 86] width 9 height 9
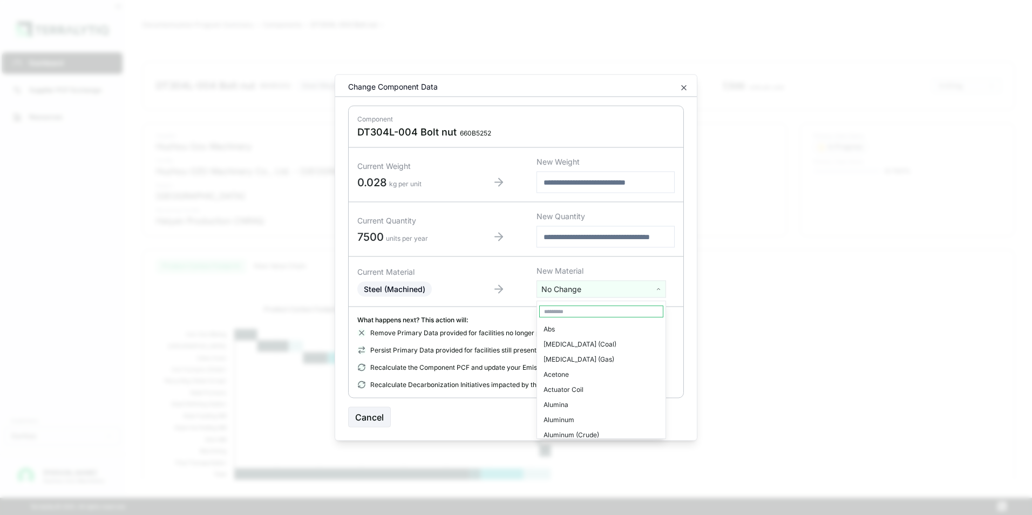
click at [585, 291] on html "Dashboard Supplier PCF Exchange Resources Customers Danfoss [PERSON_NAME] Huzho…" at bounding box center [516, 257] width 1032 height 515
type input "****"
click at [578, 332] on div "Stainless Steel" at bounding box center [601, 329] width 124 height 15
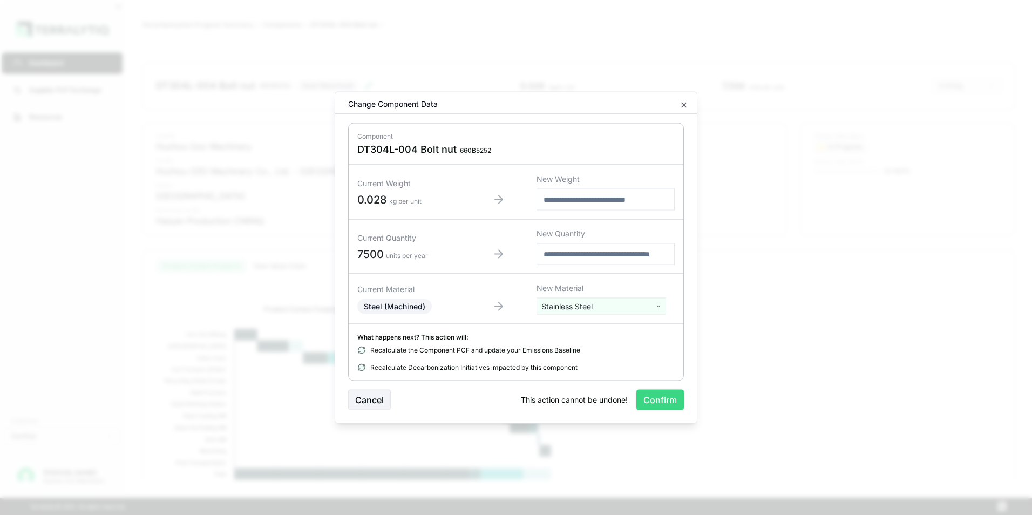
click at [659, 406] on button "Confirm" at bounding box center [660, 400] width 48 height 21
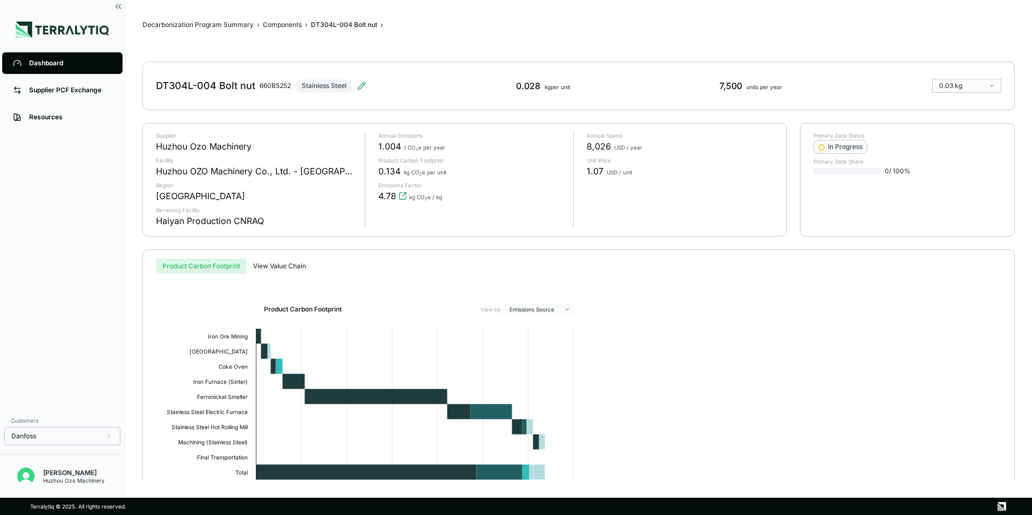
click at [55, 64] on div "Dashboard" at bounding box center [70, 63] width 83 height 9
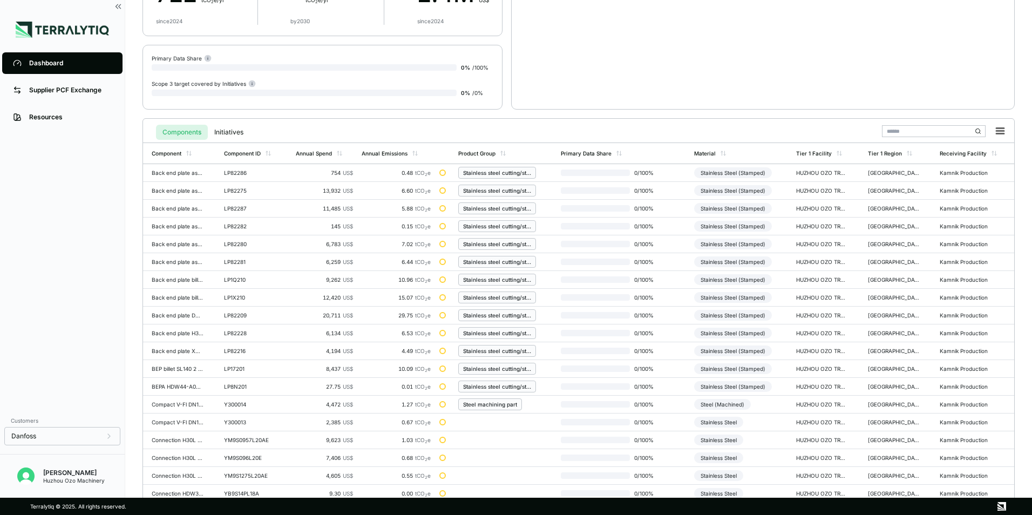
scroll to position [251, 0]
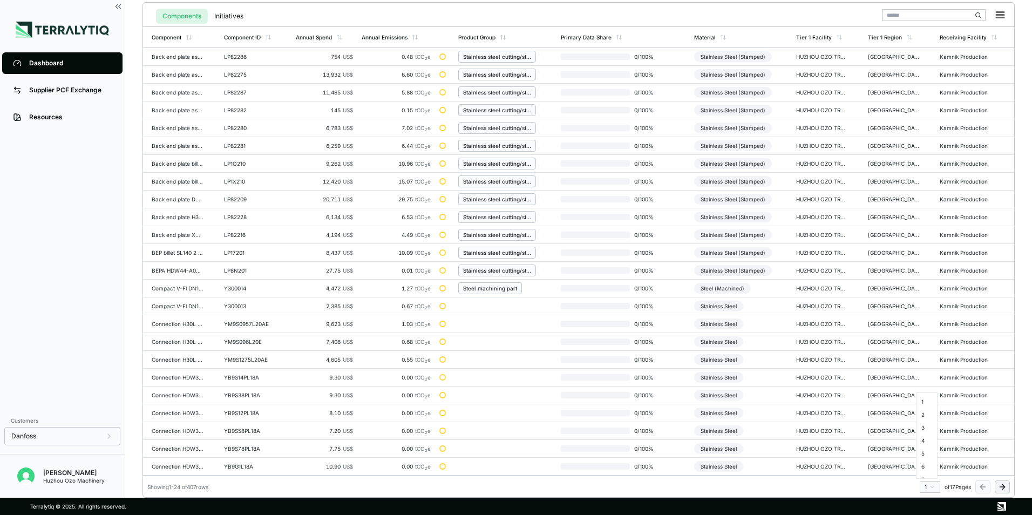
click at [932, 487] on html "Dashboard Supplier PCF Exchange Resources Customers Danfoss [PERSON_NAME] Huzho…" at bounding box center [516, 257] width 1032 height 515
click at [922, 453] on div "5" at bounding box center [927, 453] width 16 height 13
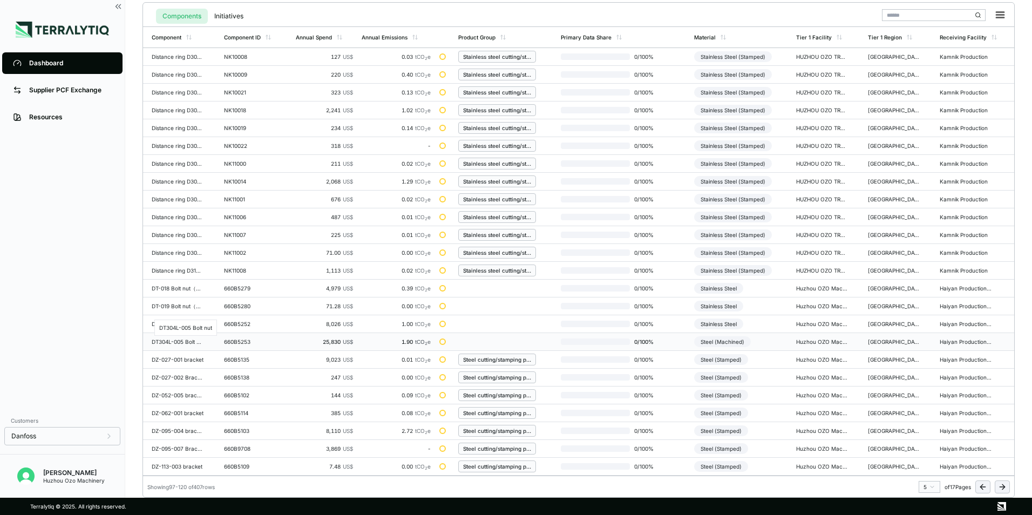
click at [187, 342] on div "DT304L-005 Bolt nut" at bounding box center [178, 341] width 52 height 6
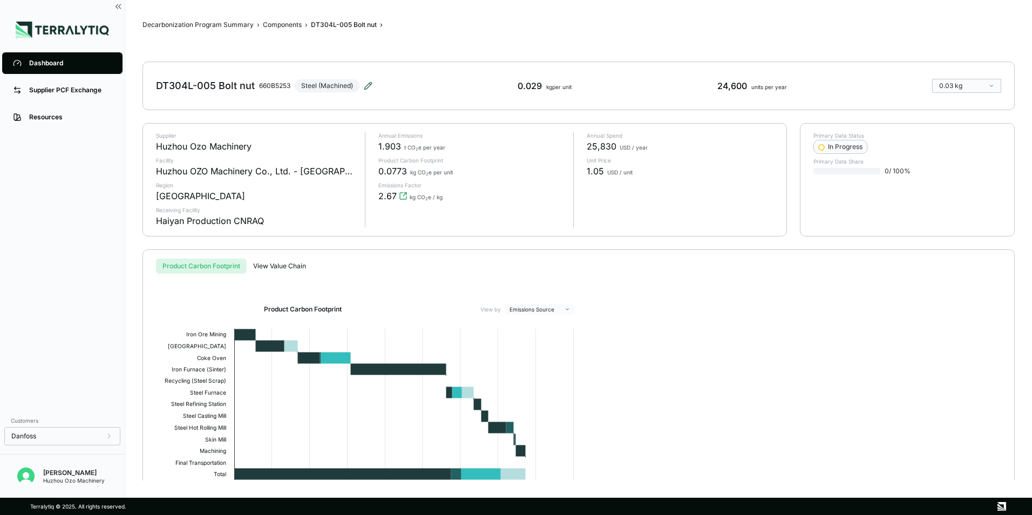
click at [371, 86] on icon at bounding box center [368, 86] width 9 height 9
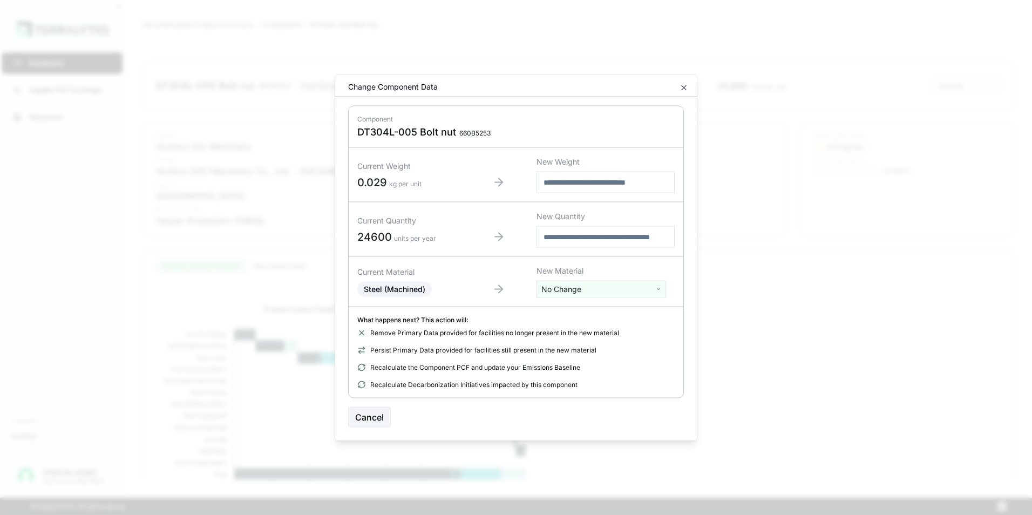
click at [589, 294] on html "Dashboard Supplier PCF Exchange Resources Customers Danfoss [PERSON_NAME] Huzho…" at bounding box center [516, 257] width 1032 height 515
type input "****"
click at [580, 334] on div "Stainless Steel" at bounding box center [601, 329] width 124 height 15
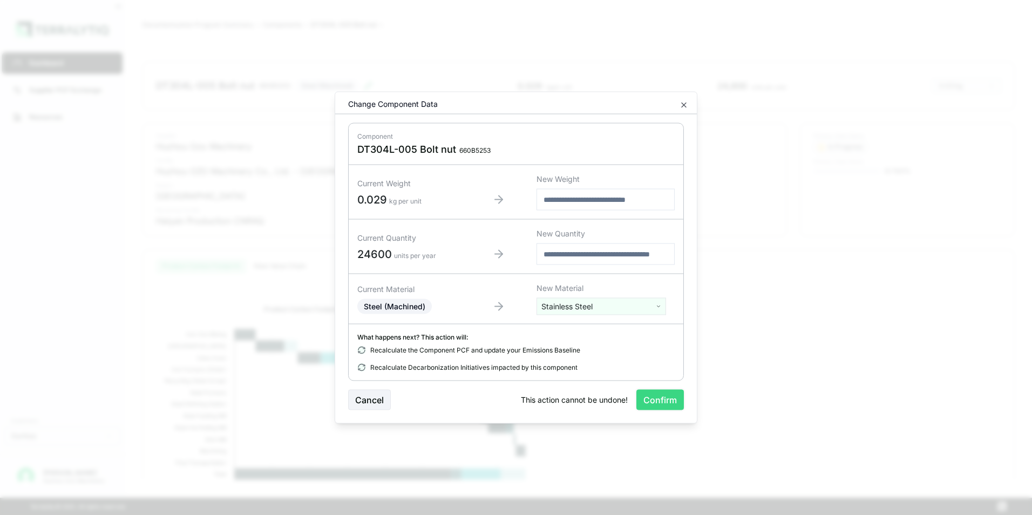
click at [662, 404] on button "Confirm" at bounding box center [660, 400] width 48 height 21
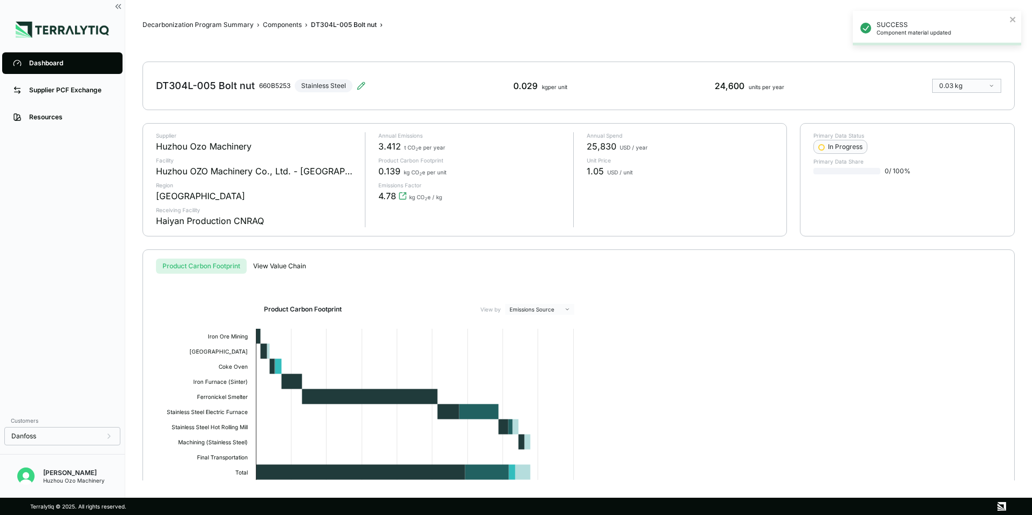
click at [42, 59] on div "Dashboard" at bounding box center [70, 63] width 83 height 9
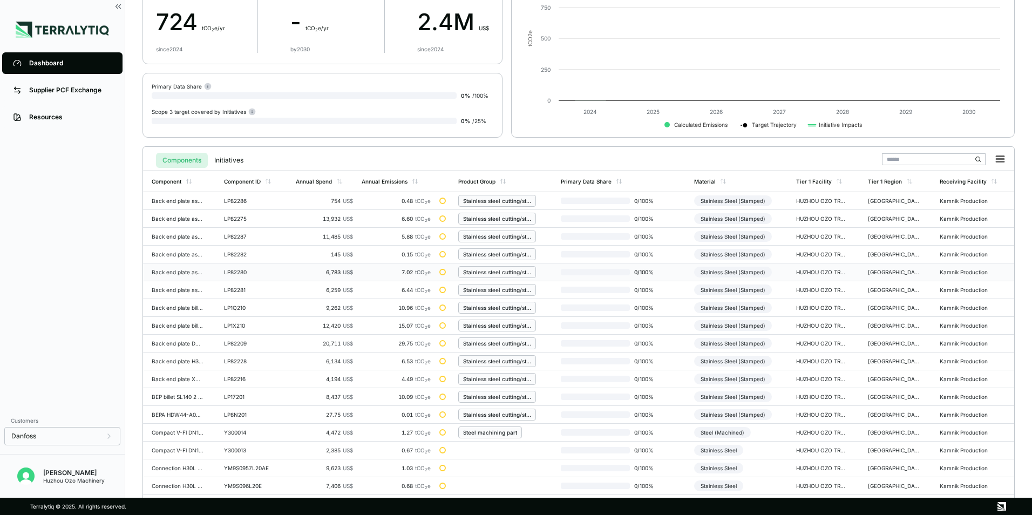
scroll to position [251, 0]
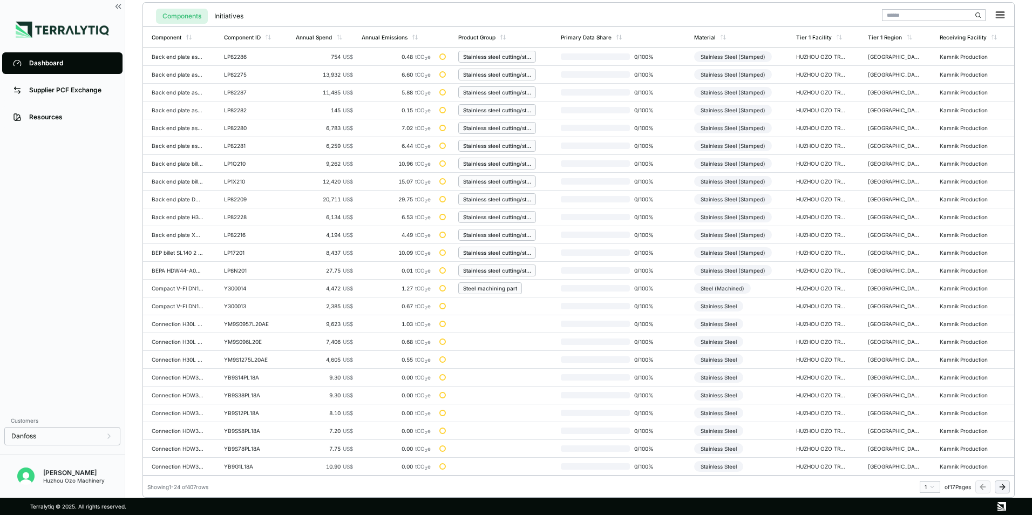
click at [934, 484] on html "Dashboard Supplier PCF Exchange Resources Customers Danfoss [PERSON_NAME] Huzho…" at bounding box center [516, 257] width 1032 height 515
click at [922, 451] on div "5" at bounding box center [927, 453] width 16 height 13
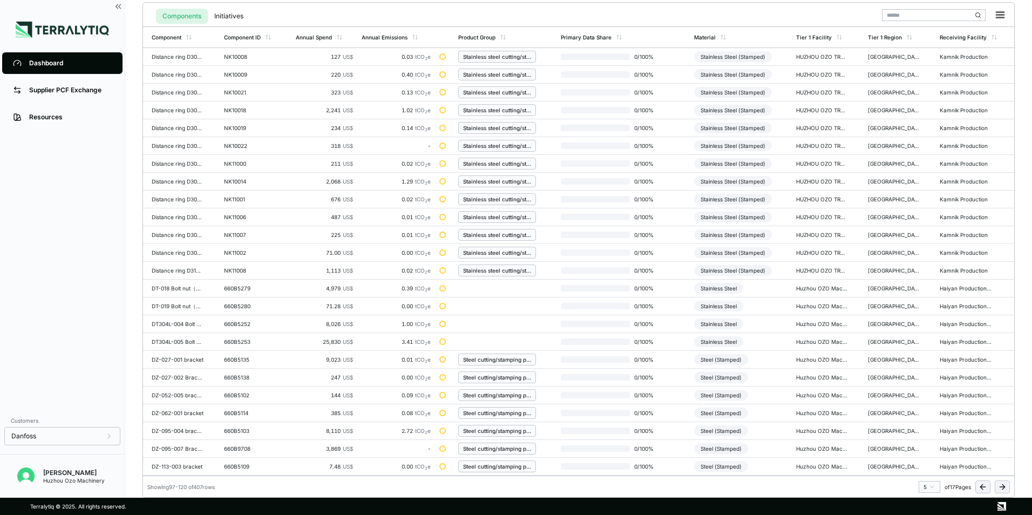
click at [931, 485] on html "Dashboard Supplier PCF Exchange Resources Customers Danfoss [PERSON_NAME] Huzho…" at bounding box center [516, 257] width 1032 height 515
click at [924, 469] on div "6" at bounding box center [927, 466] width 16 height 13
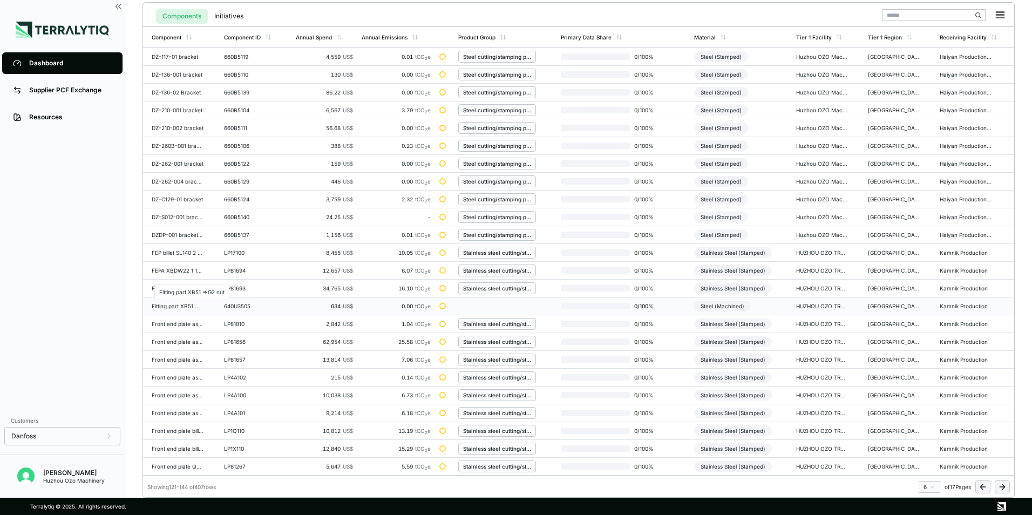
click at [173, 308] on div "Fitting part XB51 =>G2 nut" at bounding box center [178, 306] width 52 height 6
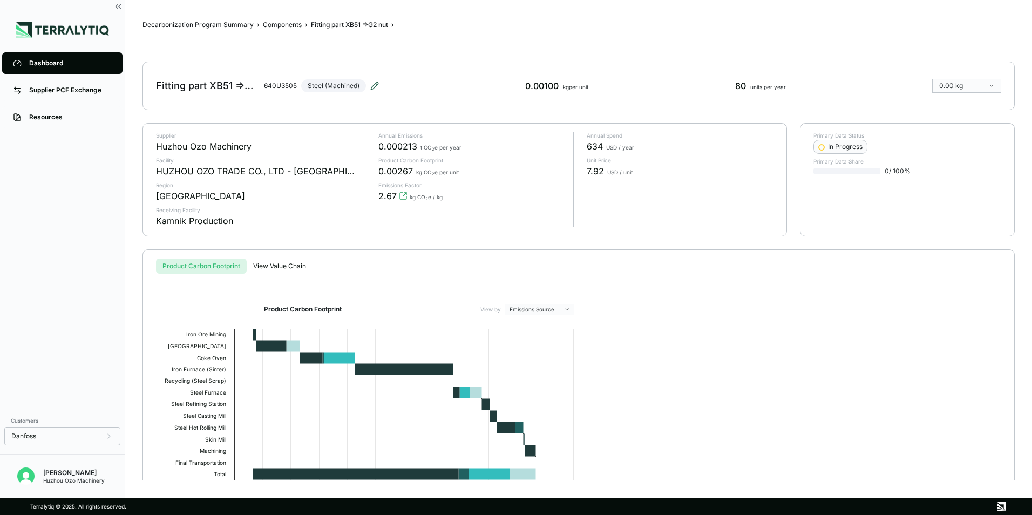
click at [374, 88] on icon at bounding box center [374, 86] width 9 height 9
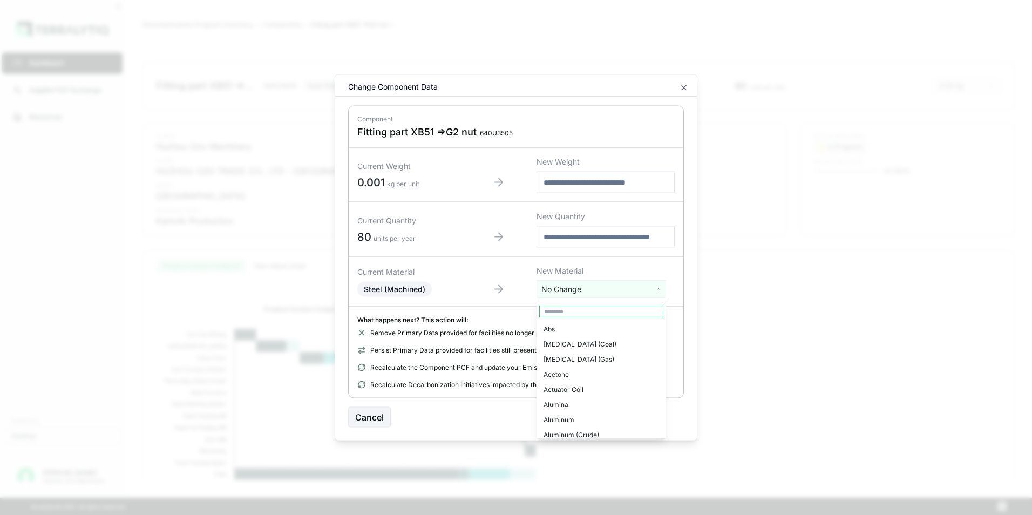
click at [577, 290] on html "Dashboard Supplier PCF Exchange Resources Customers Danfoss [PERSON_NAME] Huzho…" at bounding box center [516, 257] width 1032 height 515
type input "****"
click at [579, 330] on div "Stainless Steel" at bounding box center [601, 329] width 124 height 15
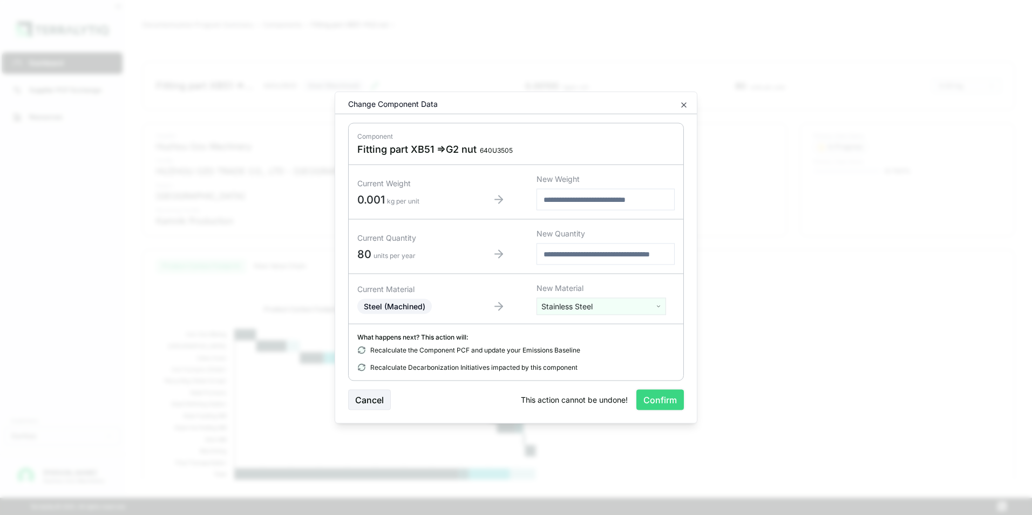
click at [658, 399] on button "Confirm" at bounding box center [660, 400] width 48 height 21
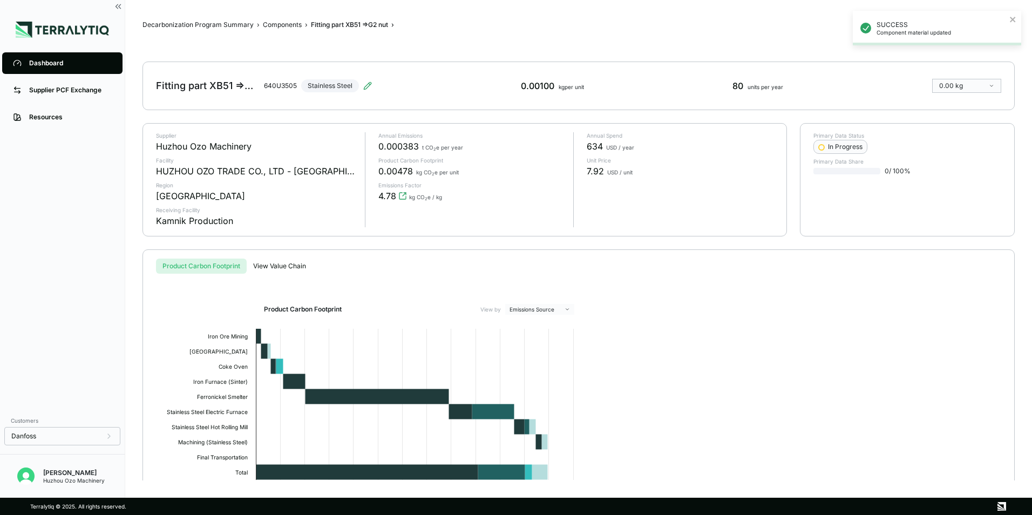
click at [41, 66] on div "Dashboard" at bounding box center [70, 63] width 83 height 9
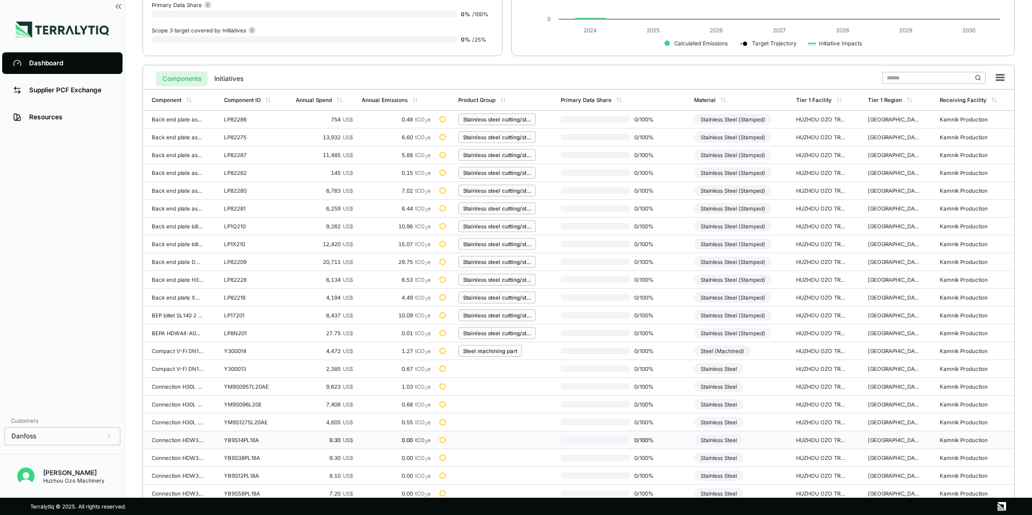
scroll to position [251, 0]
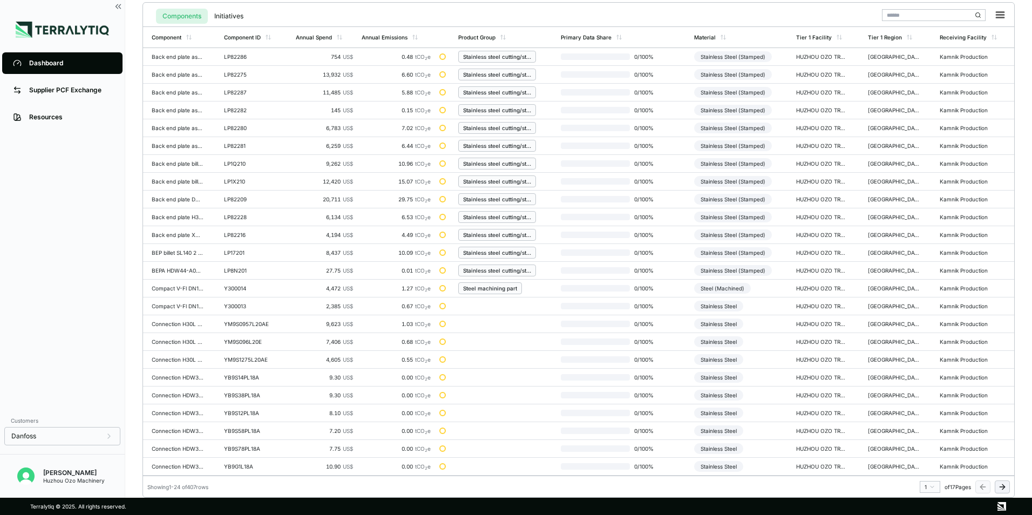
click at [930, 489] on html "Dashboard Supplier PCF Exchange Resources Customers Danfoss [PERSON_NAME] Huzho…" at bounding box center [516, 257] width 1032 height 515
click at [925, 465] on div "6" at bounding box center [927, 466] width 16 height 13
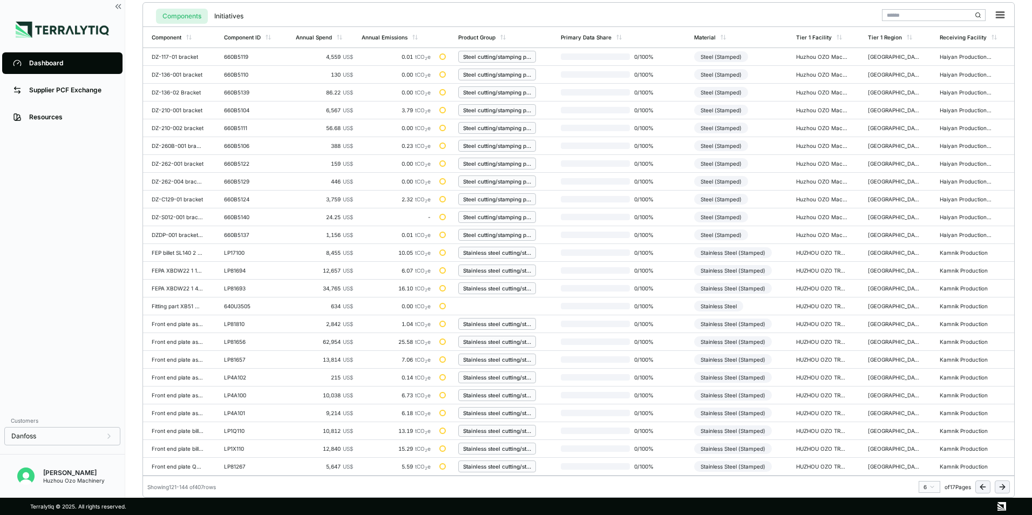
click at [933, 486] on html "Dashboard Supplier PCF Exchange Resources Customers Danfoss [PERSON_NAME] Huzho…" at bounding box center [516, 257] width 1032 height 515
click at [922, 426] on div "7" at bounding box center [927, 425] width 16 height 13
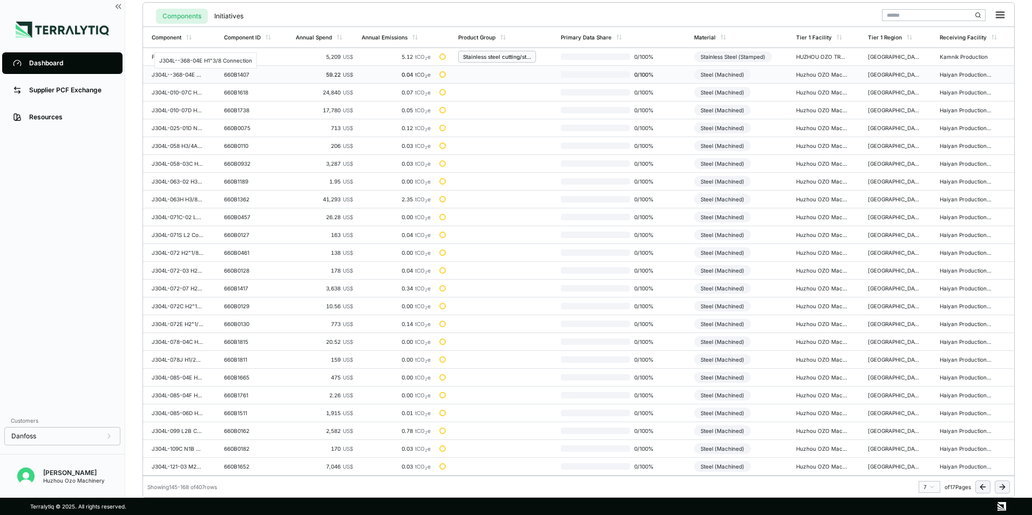
click at [178, 75] on div "J304L--368-04E H1"3/8 Connection" at bounding box center [178, 74] width 52 height 6
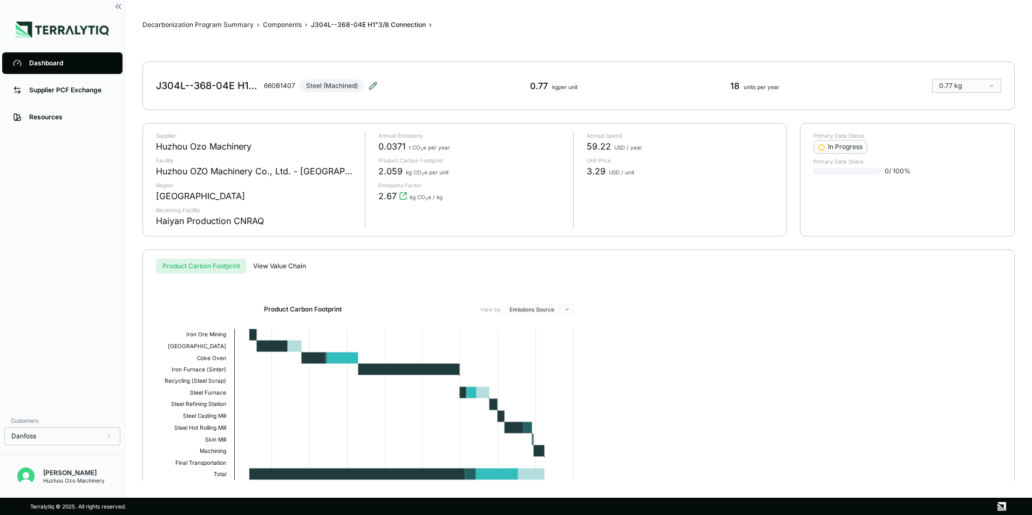
click at [370, 85] on icon at bounding box center [373, 86] width 9 height 9
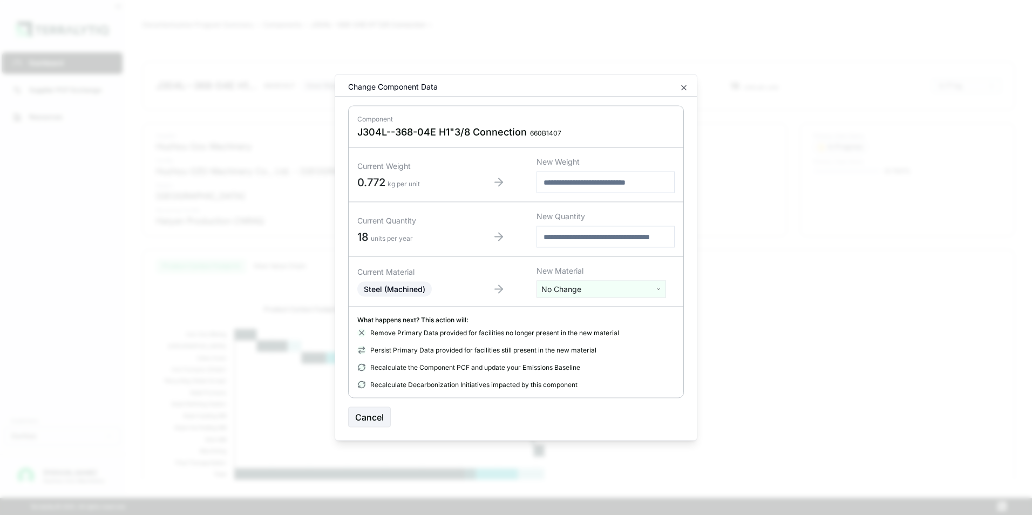
click at [562, 289] on html "Dashboard Supplier PCF Exchange Resources Customers Danfoss [PERSON_NAME] Huzho…" at bounding box center [516, 257] width 1032 height 515
type input "****"
click at [574, 327] on div "Stainless Steel" at bounding box center [601, 329] width 124 height 15
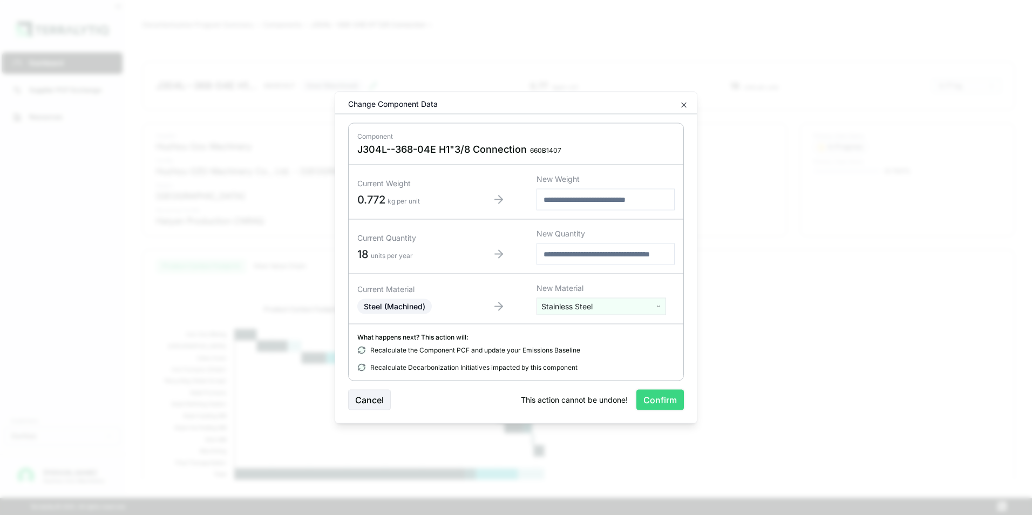
click at [657, 401] on button "Confirm" at bounding box center [660, 400] width 48 height 21
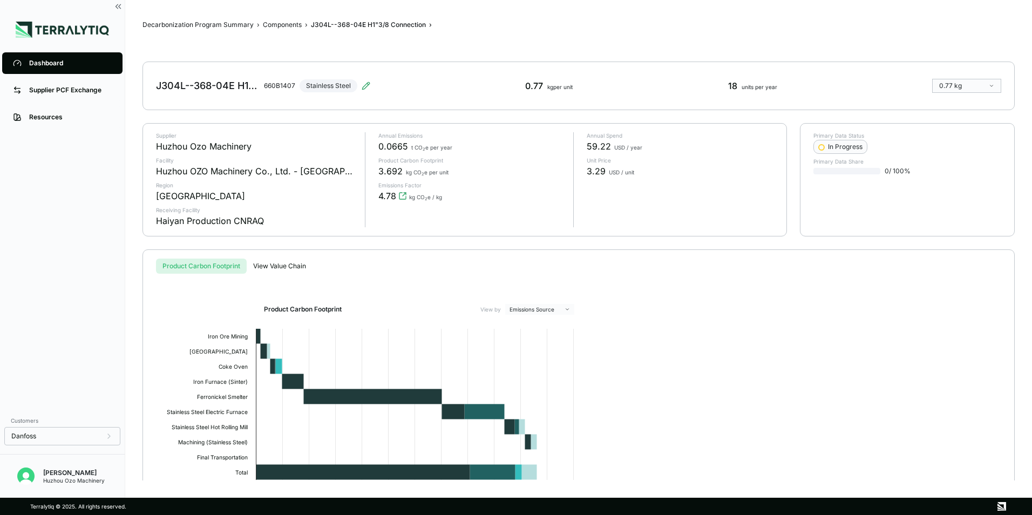
click at [42, 66] on div "Dashboard" at bounding box center [70, 63] width 83 height 9
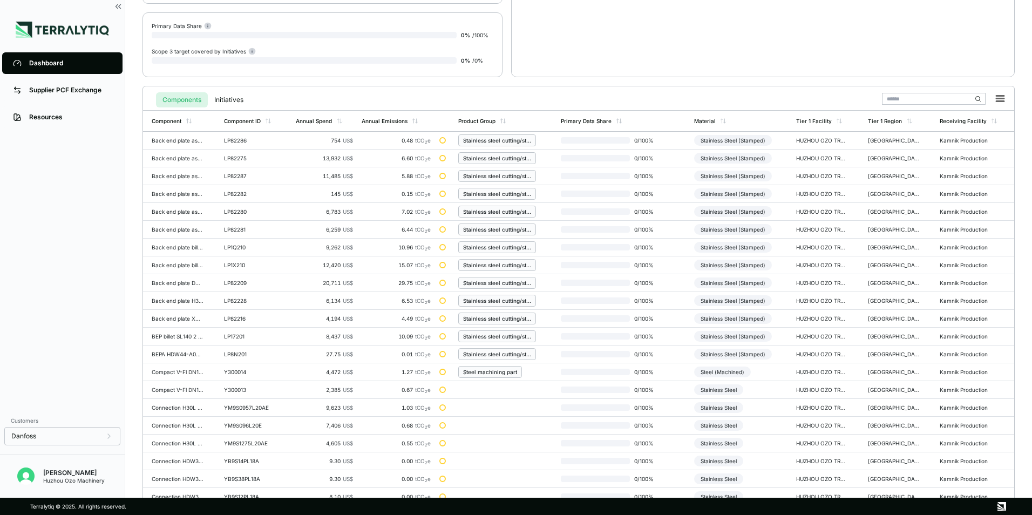
scroll to position [251, 0]
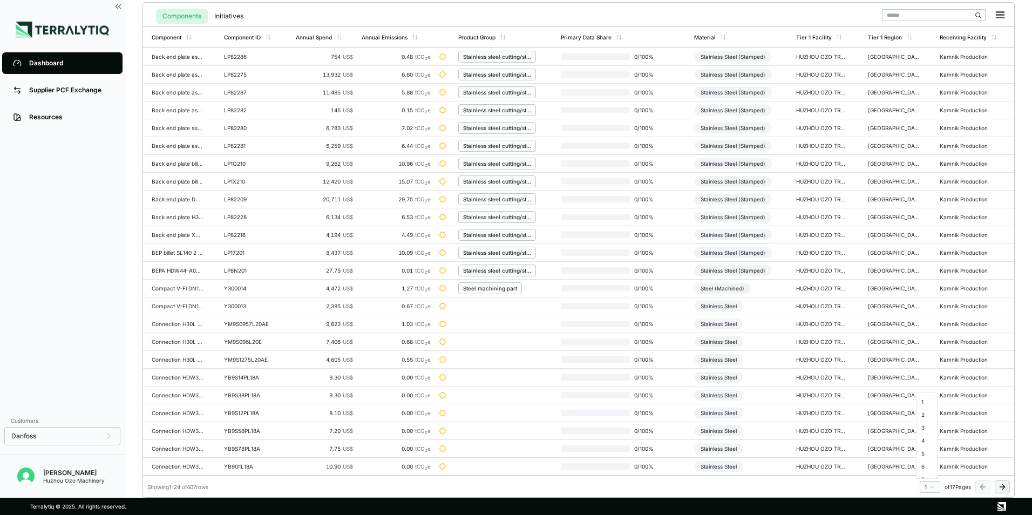
click at [934, 485] on html "Dashboard Supplier PCF Exchange Resources Customers Danfoss [PERSON_NAME] Huzho…" at bounding box center [516, 257] width 1032 height 515
click at [921, 426] on div "7" at bounding box center [927, 425] width 16 height 13
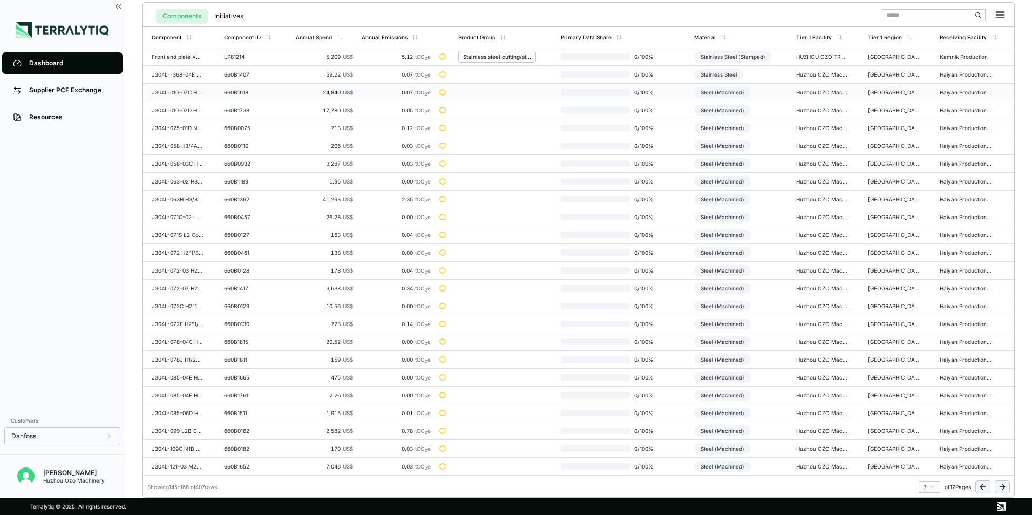
click at [170, 94] on div "J304L-010-07C H1"1/8 connection" at bounding box center [178, 92] width 52 height 6
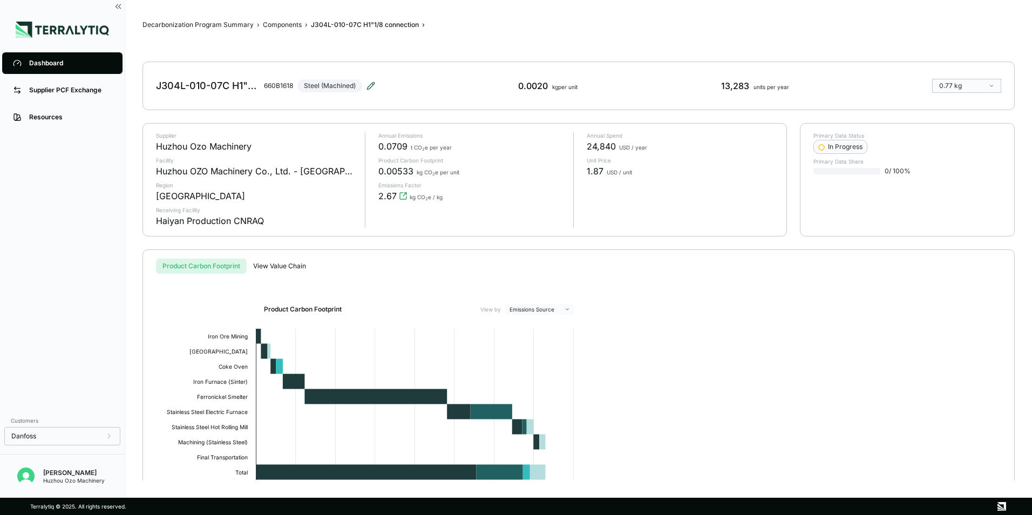
click at [369, 85] on icon at bounding box center [371, 86] width 9 height 9
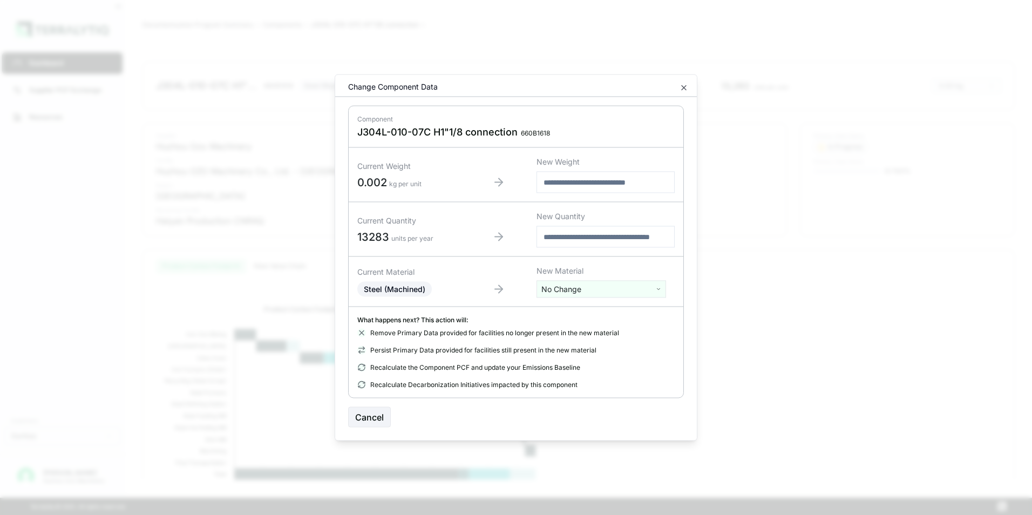
click at [559, 291] on html "Dashboard Supplier PCF Exchange Resources Customers Danfoss [PERSON_NAME] Huzho…" at bounding box center [516, 257] width 1032 height 515
type input "****"
click at [567, 331] on div "Stainless Steel" at bounding box center [601, 329] width 124 height 15
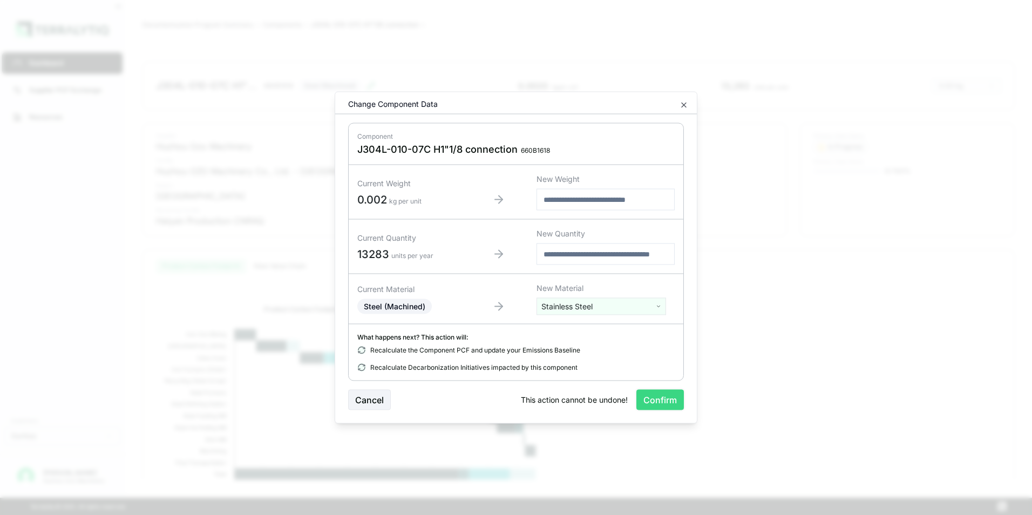
click at [661, 396] on button "Confirm" at bounding box center [660, 400] width 48 height 21
